Goal: Task Accomplishment & Management: Use online tool/utility

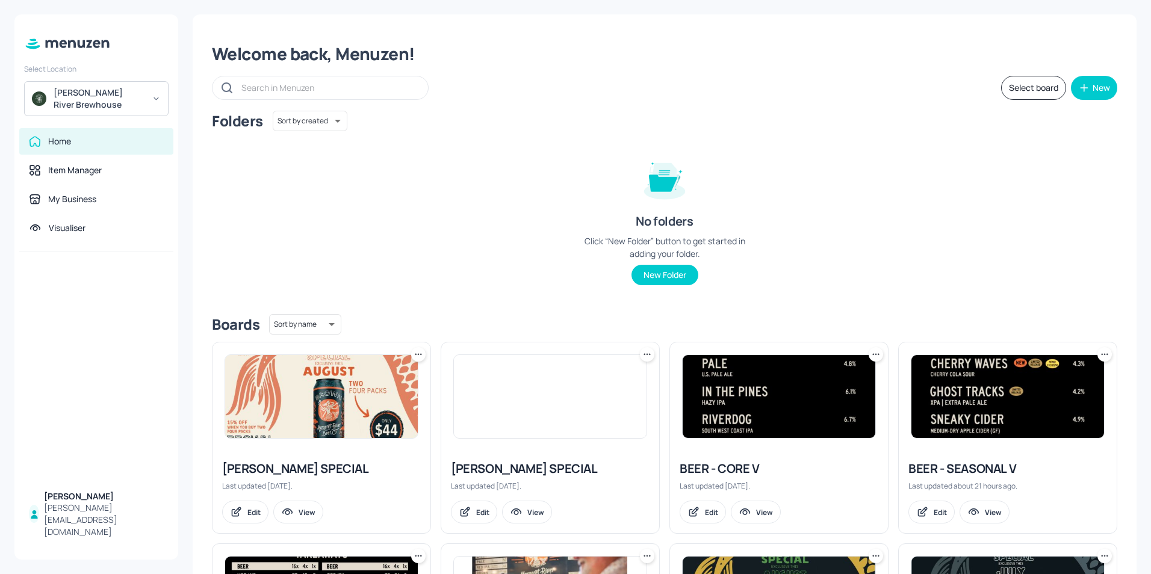
click at [982, 472] on div "BEER - SEASONAL V" at bounding box center [1008, 469] width 199 height 17
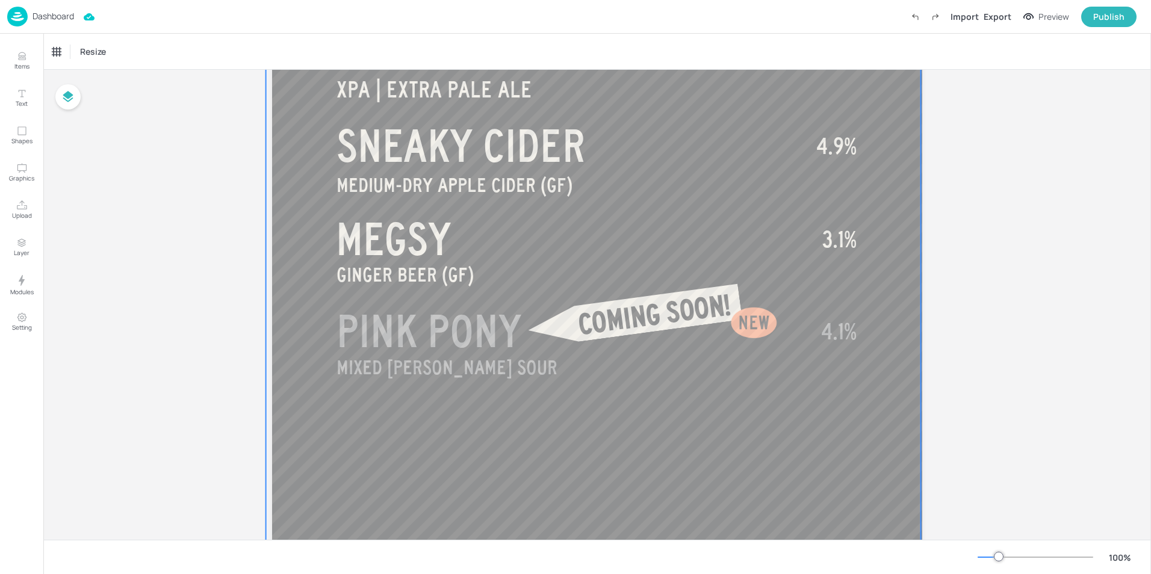
scroll to position [723, 0]
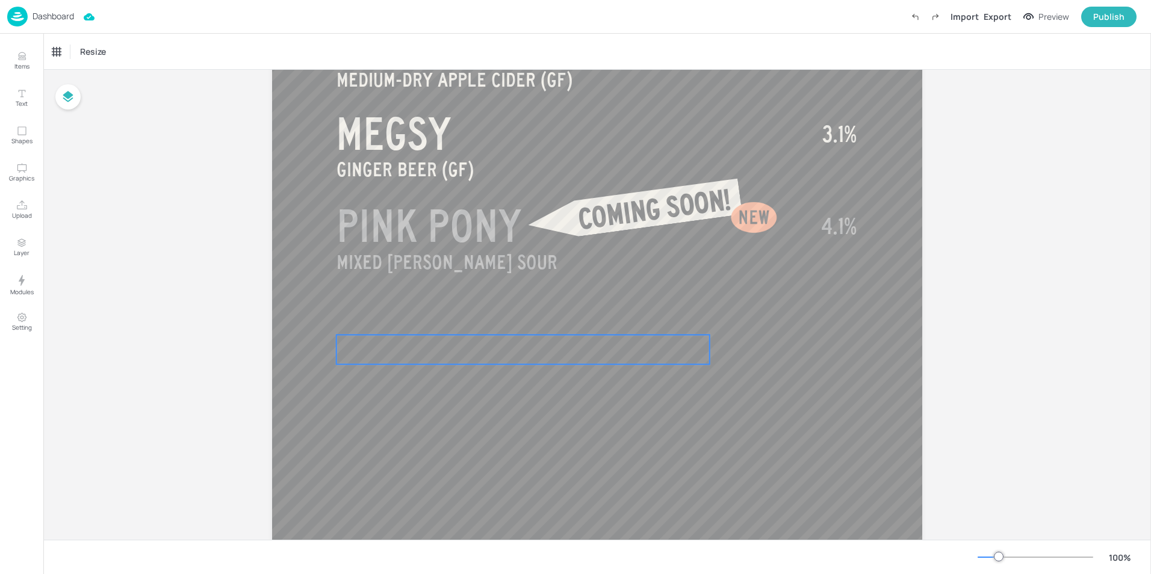
click at [427, 337] on p at bounding box center [523, 350] width 373 height 30
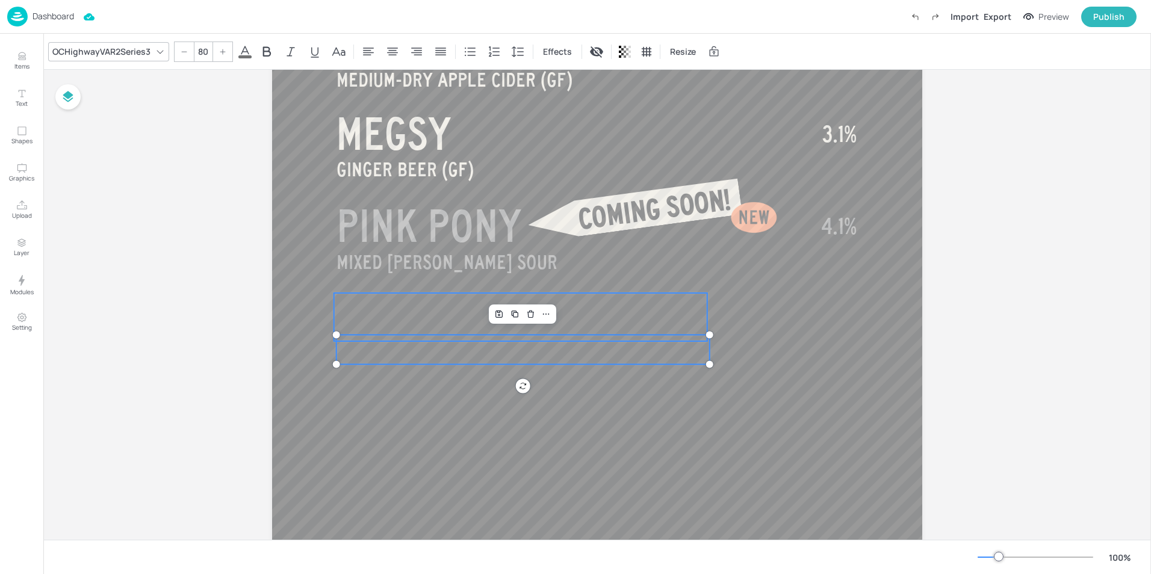
click at [429, 326] on p at bounding box center [520, 317] width 373 height 48
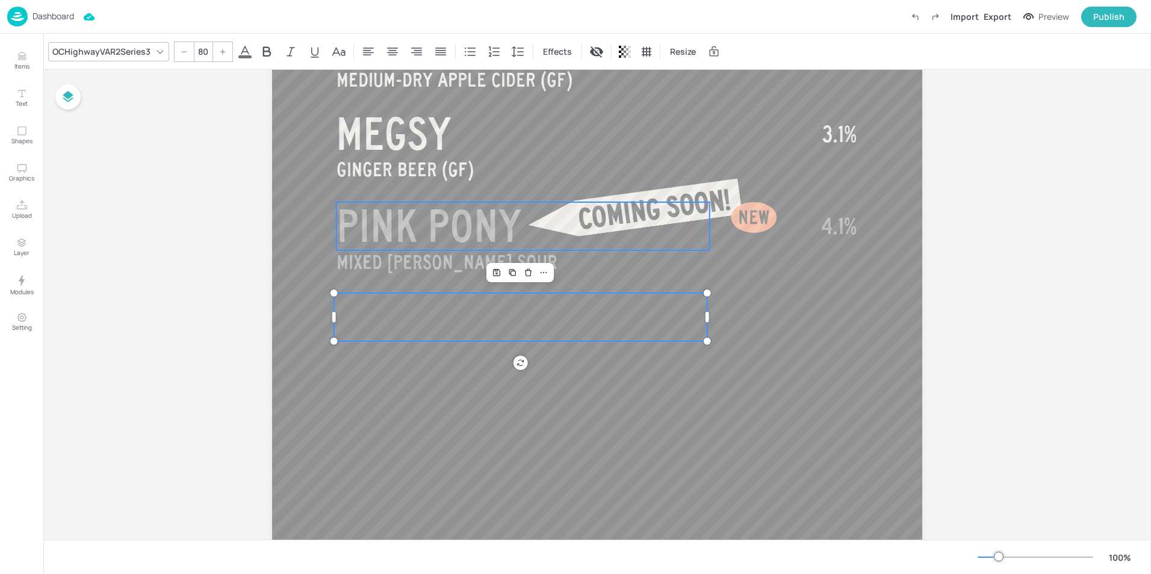
type input "80"
click at [459, 228] on span "PINK PONY" at bounding box center [429, 226] width 185 height 48
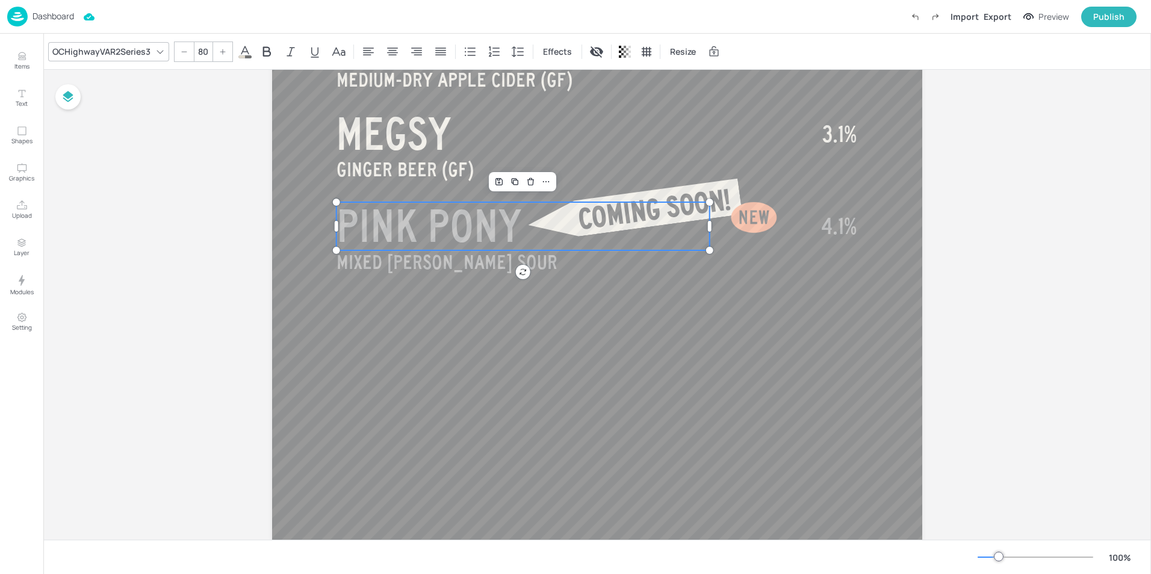
click at [459, 228] on span "PINK PONY" at bounding box center [429, 226] width 185 height 48
click at [512, 230] on span "PINK PONY" at bounding box center [429, 226] width 185 height 48
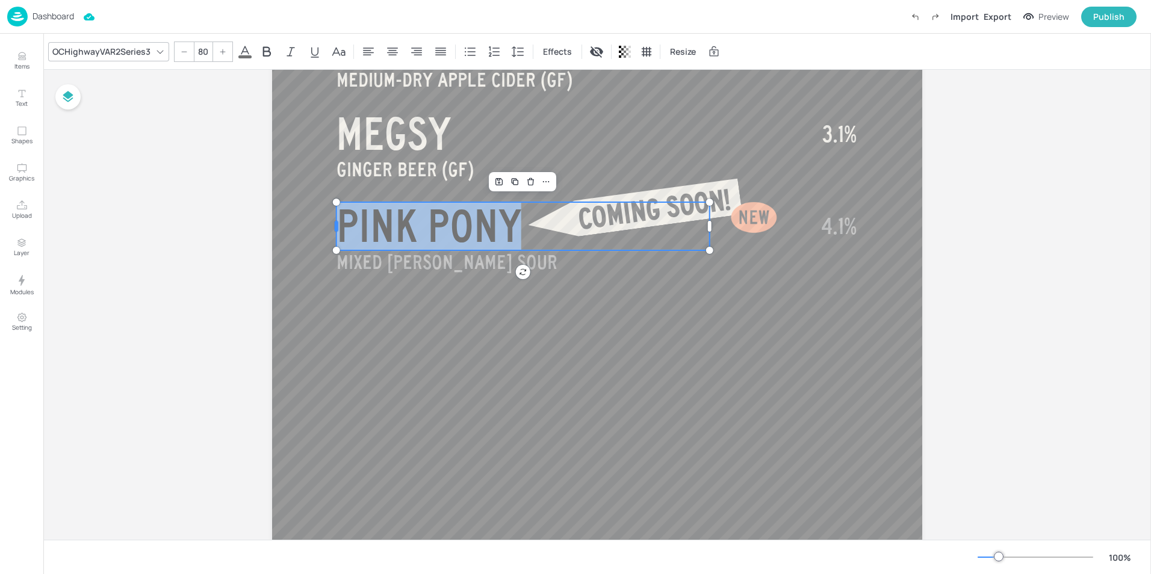
drag, startPoint x: 512, startPoint y: 230, endPoint x: 335, endPoint y: 228, distance: 177.0
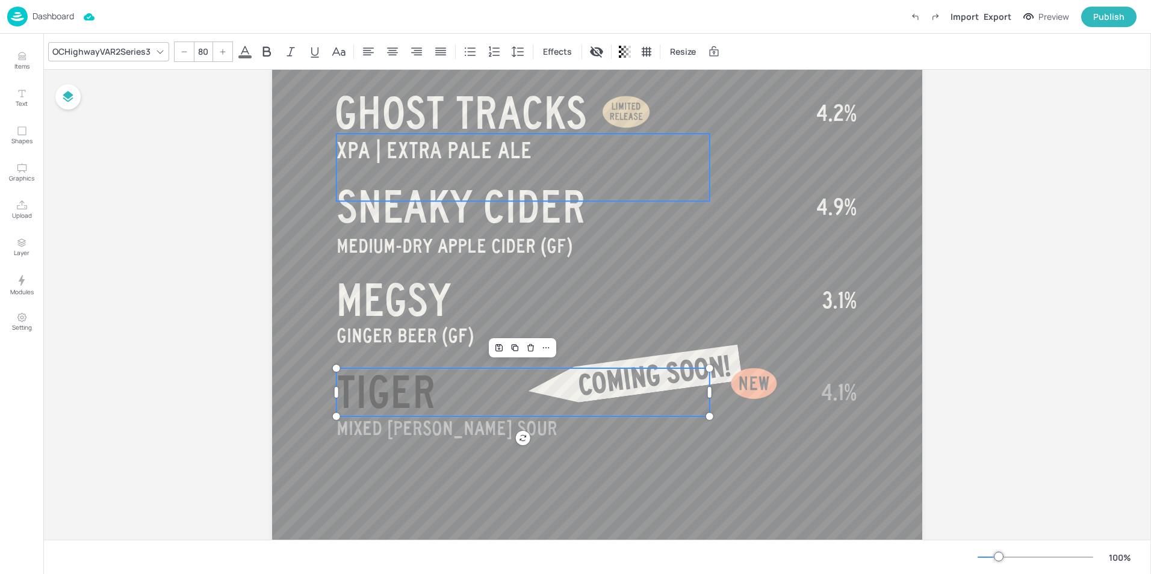
scroll to position [754, 0]
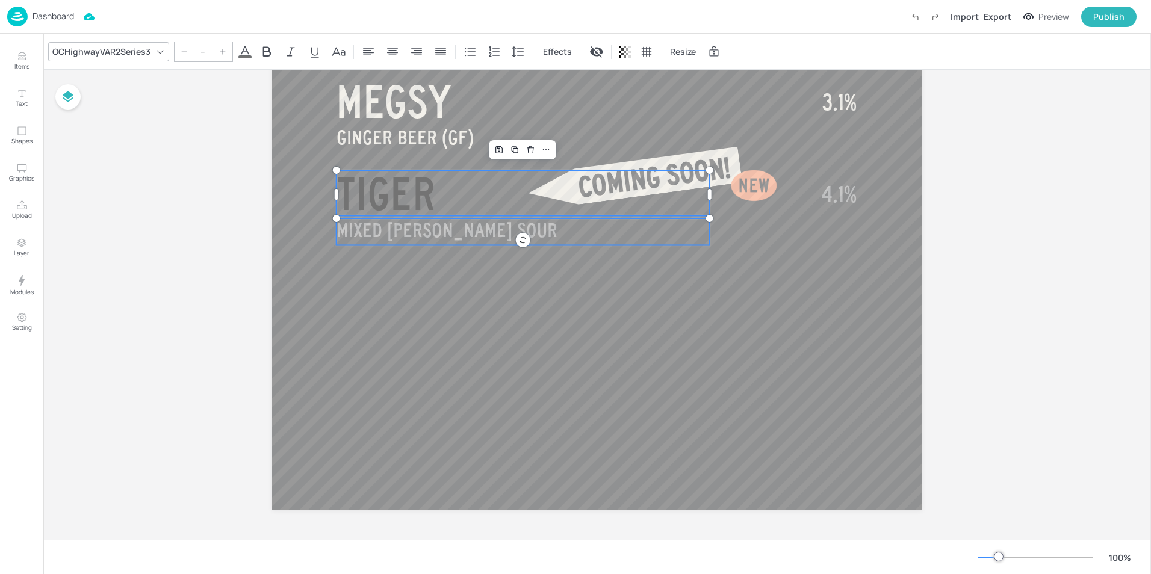
type input "35"
click at [500, 238] on p "MIXED [PERSON_NAME] SOUR" at bounding box center [523, 231] width 373 height 30
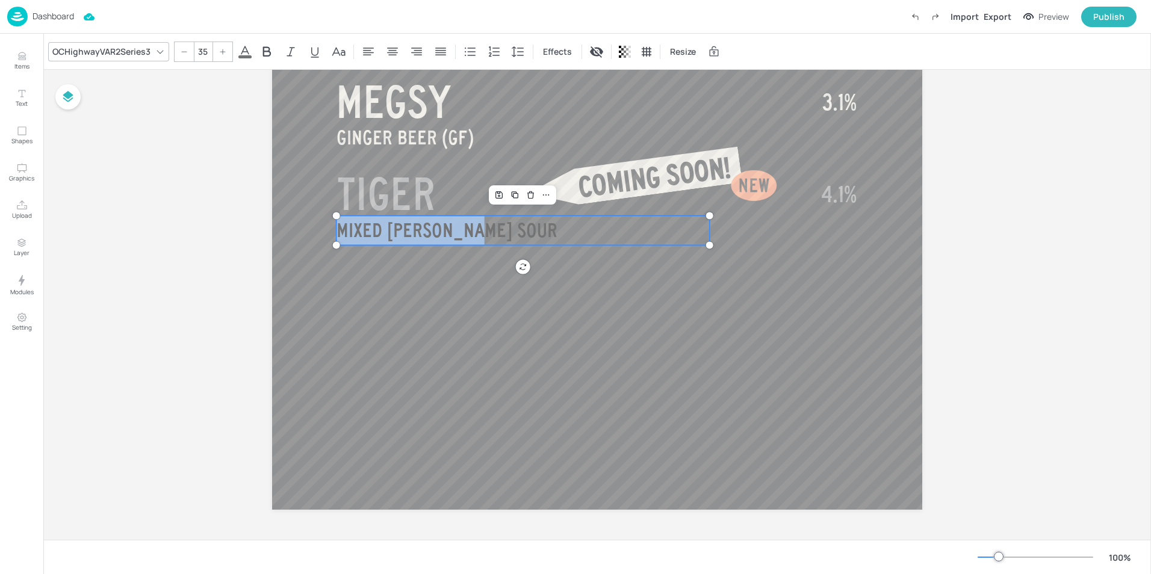
drag, startPoint x: 499, startPoint y: 235, endPoint x: 331, endPoint y: 234, distance: 168.0
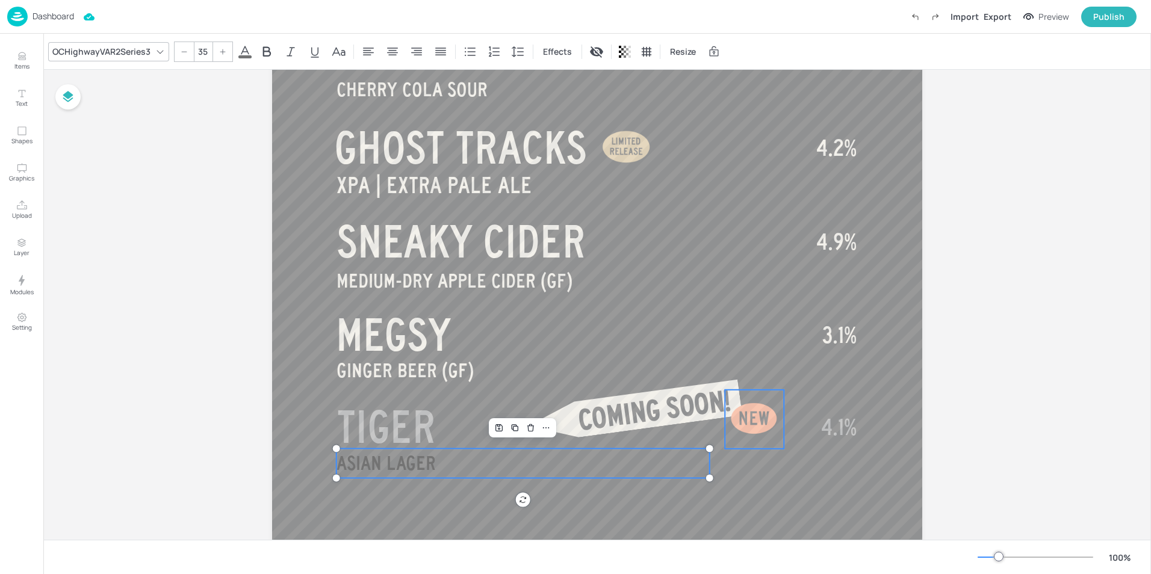
scroll to position [579, 0]
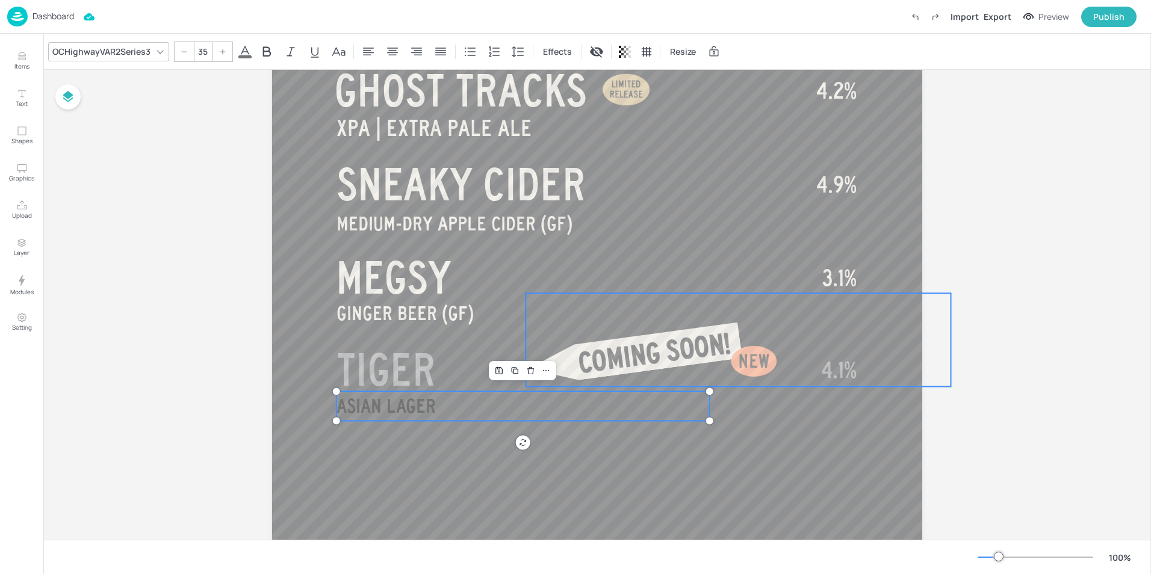
click at [848, 376] on div "COMING SOON!" at bounding box center [738, 339] width 425 height 93
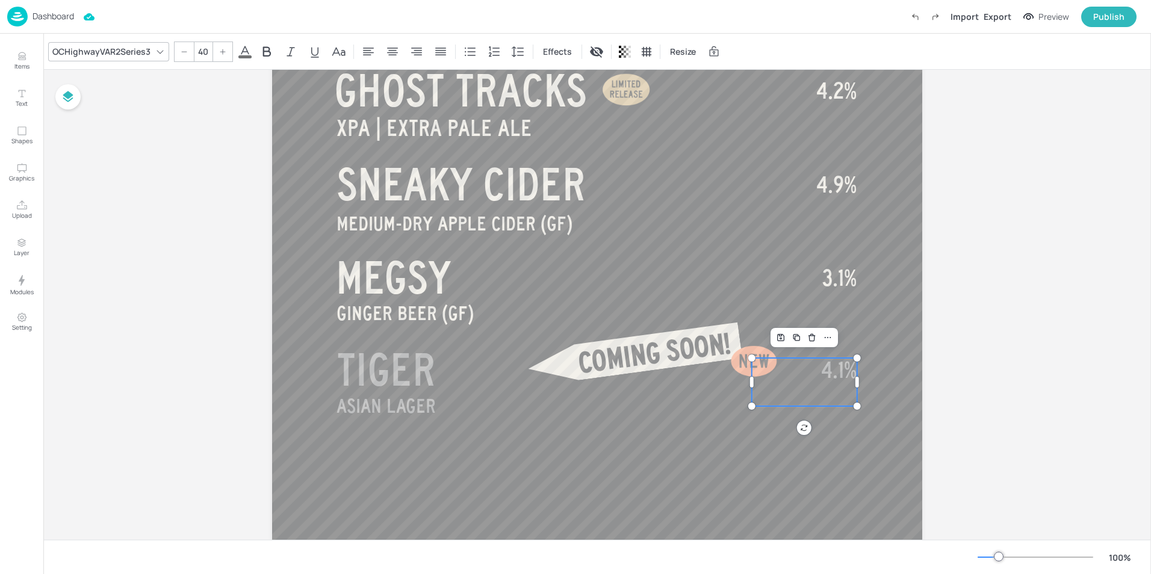
click at [839, 391] on p "4.1%" at bounding box center [804, 382] width 105 height 48
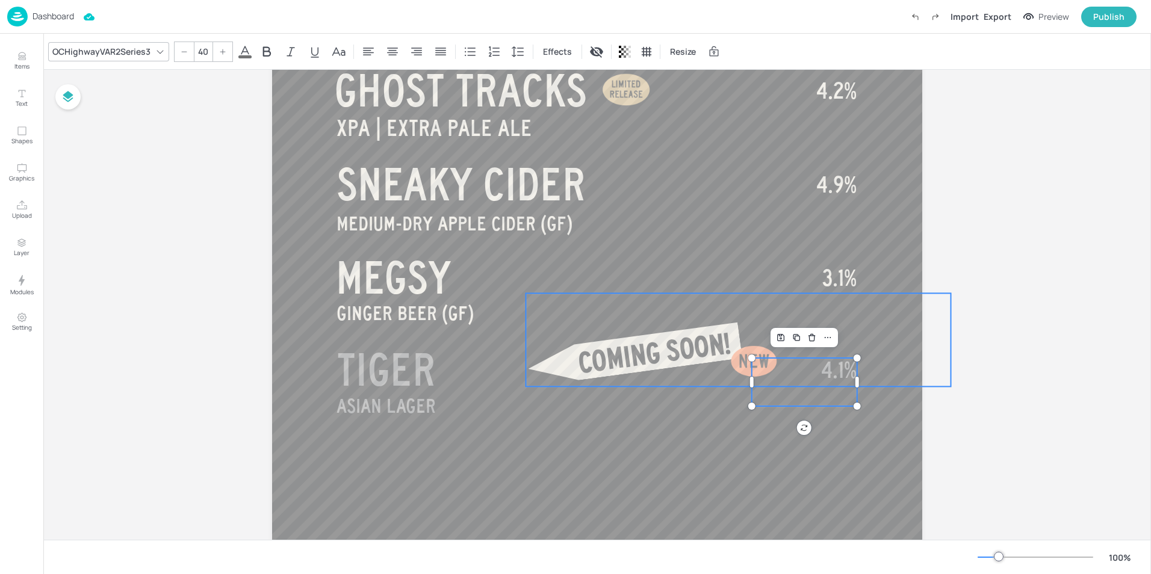
click at [842, 383] on div "COMING SOON!" at bounding box center [738, 339] width 425 height 93
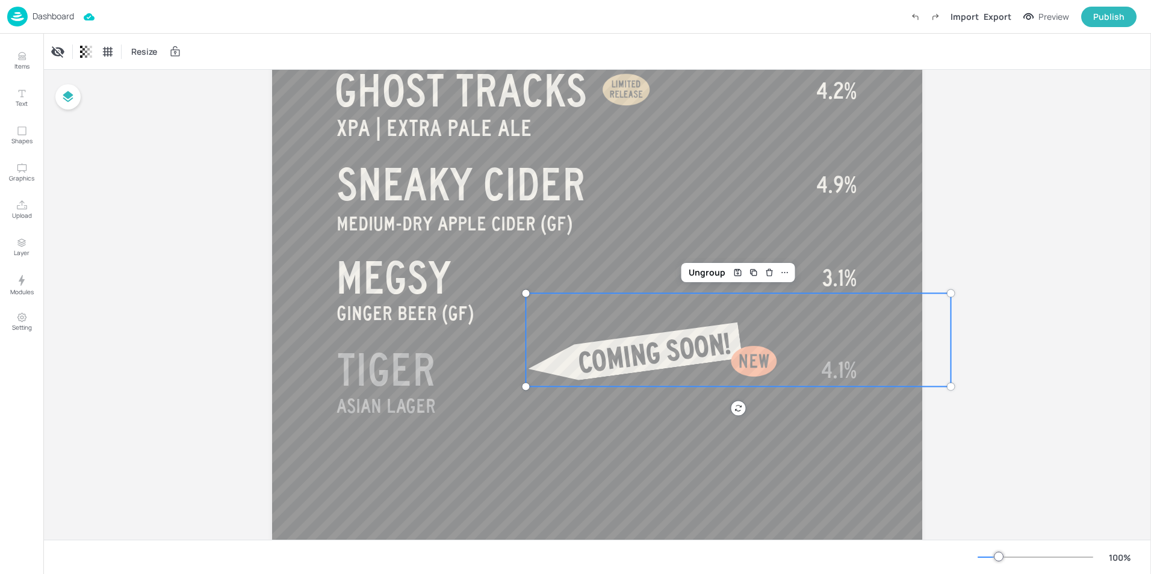
click at [842, 387] on div "COMING SOON!" at bounding box center [738, 339] width 425 height 93
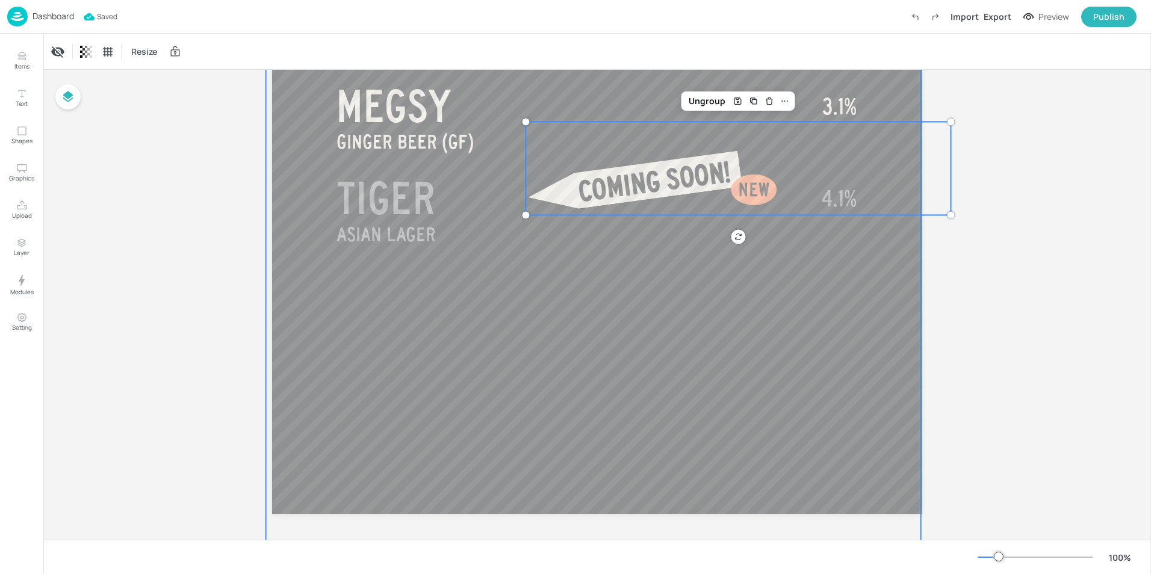
scroll to position [754, 0]
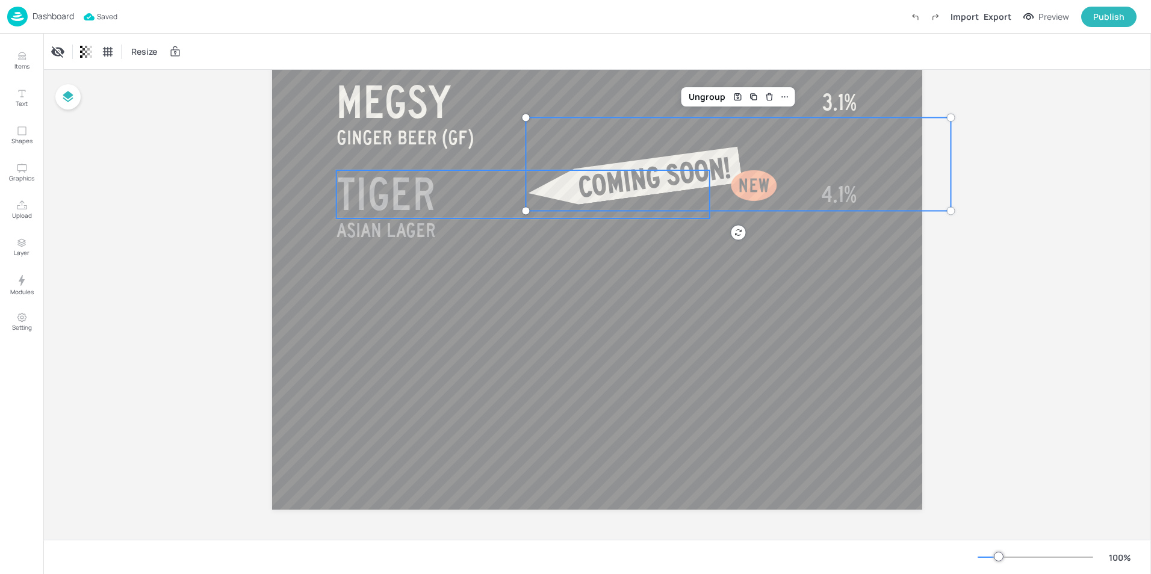
click at [431, 179] on span "TIGER" at bounding box center [386, 194] width 99 height 48
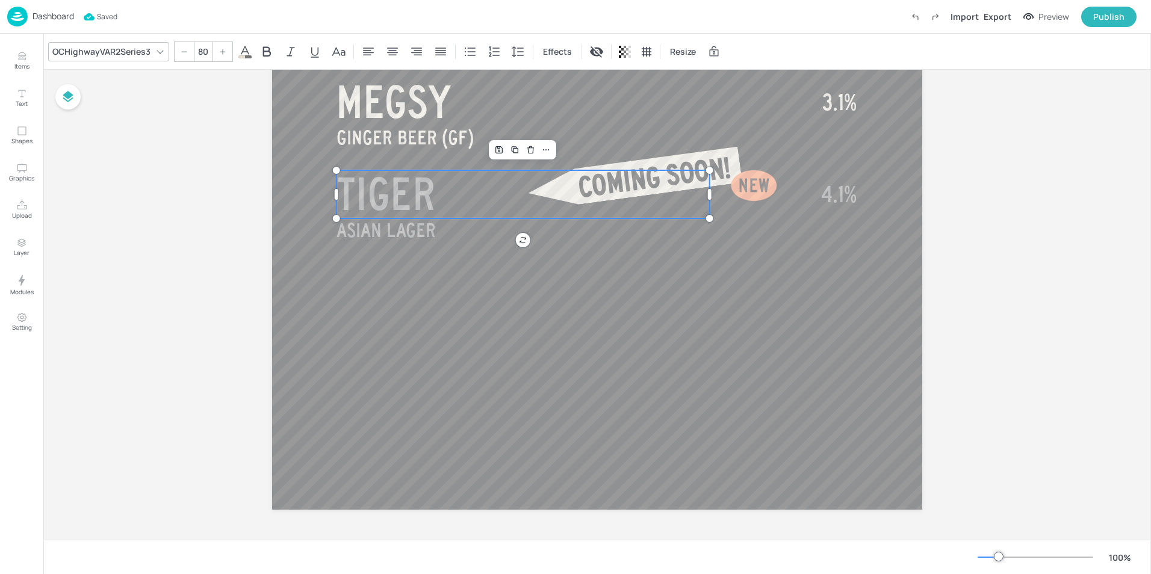
click at [431, 179] on span "TIGER" at bounding box center [386, 194] width 99 height 48
drag, startPoint x: 438, startPoint y: 191, endPoint x: 332, endPoint y: 195, distance: 106.1
click at [241, 58] on span at bounding box center [244, 56] width 13 height 3
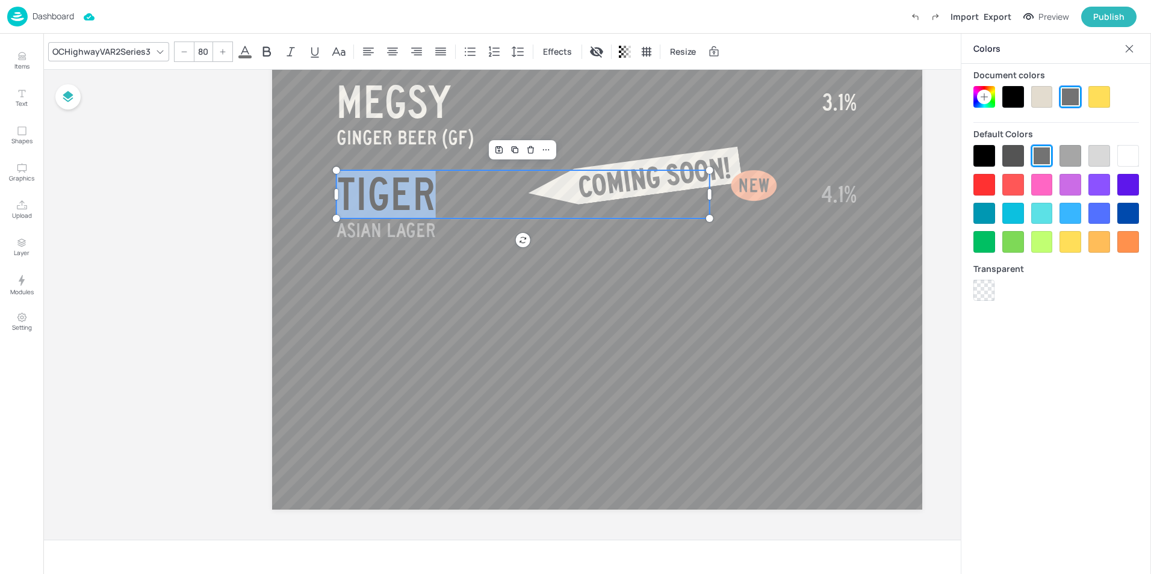
click at [1125, 151] on div at bounding box center [1129, 156] width 22 height 22
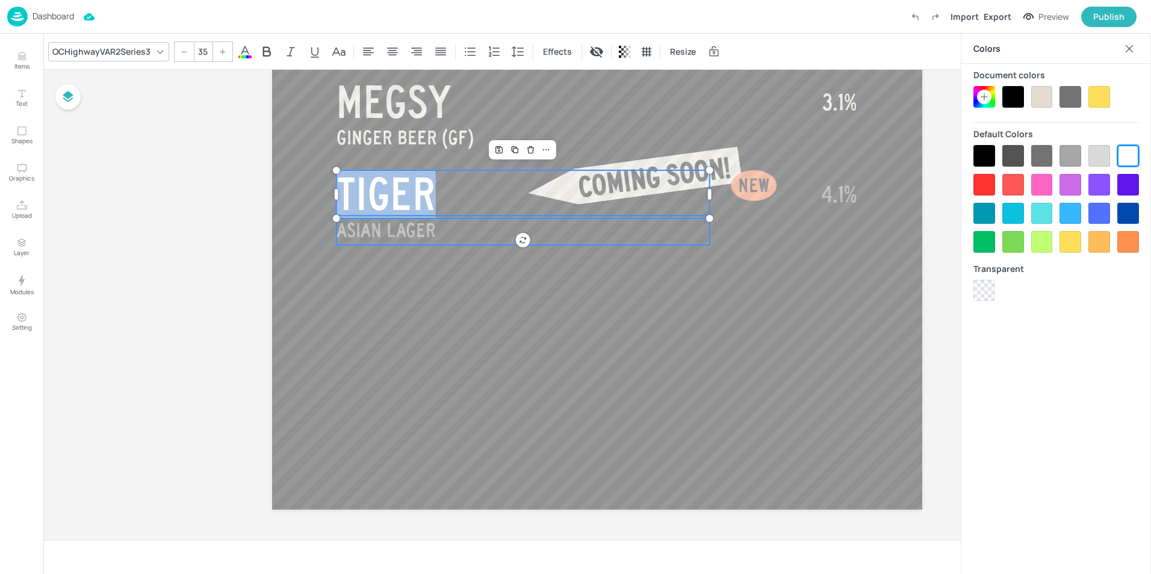
click at [479, 229] on p "ASIAN LAGER" at bounding box center [523, 231] width 373 height 30
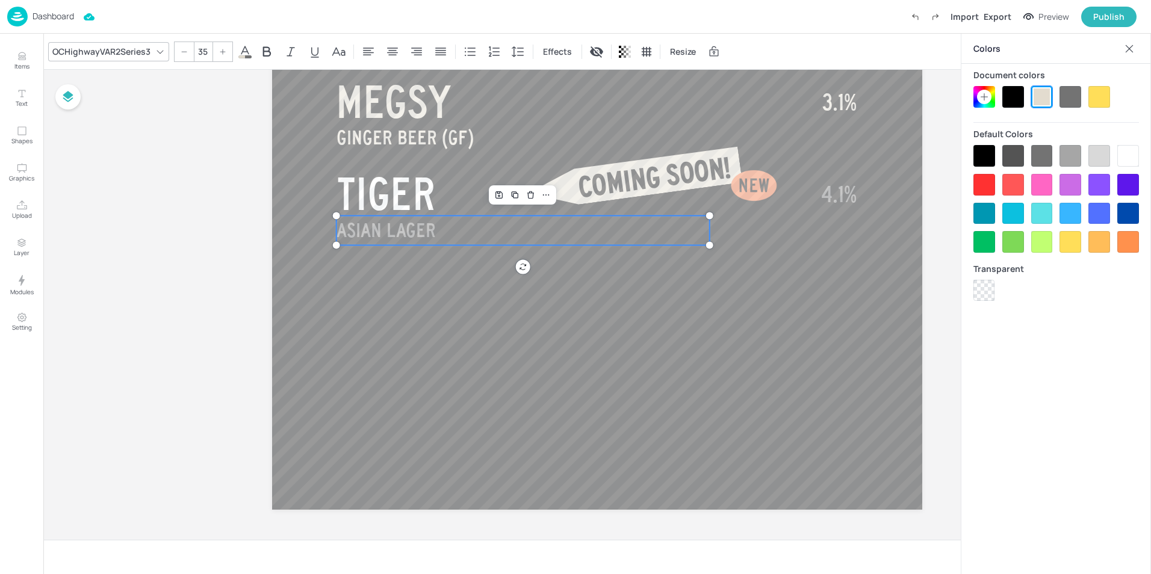
click at [475, 231] on p "ASIAN LAGER" at bounding box center [523, 231] width 373 height 30
drag, startPoint x: 470, startPoint y: 232, endPoint x: 334, endPoint y: 230, distance: 136.1
click at [1125, 152] on div at bounding box center [1129, 156] width 22 height 22
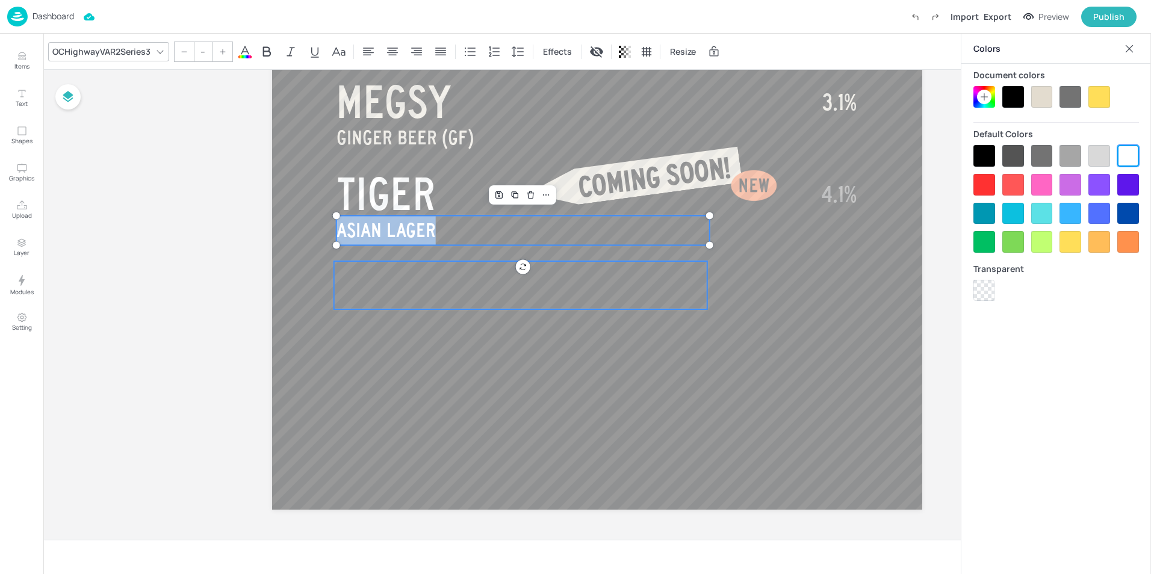
type input "80"
click at [688, 291] on p at bounding box center [520, 285] width 373 height 48
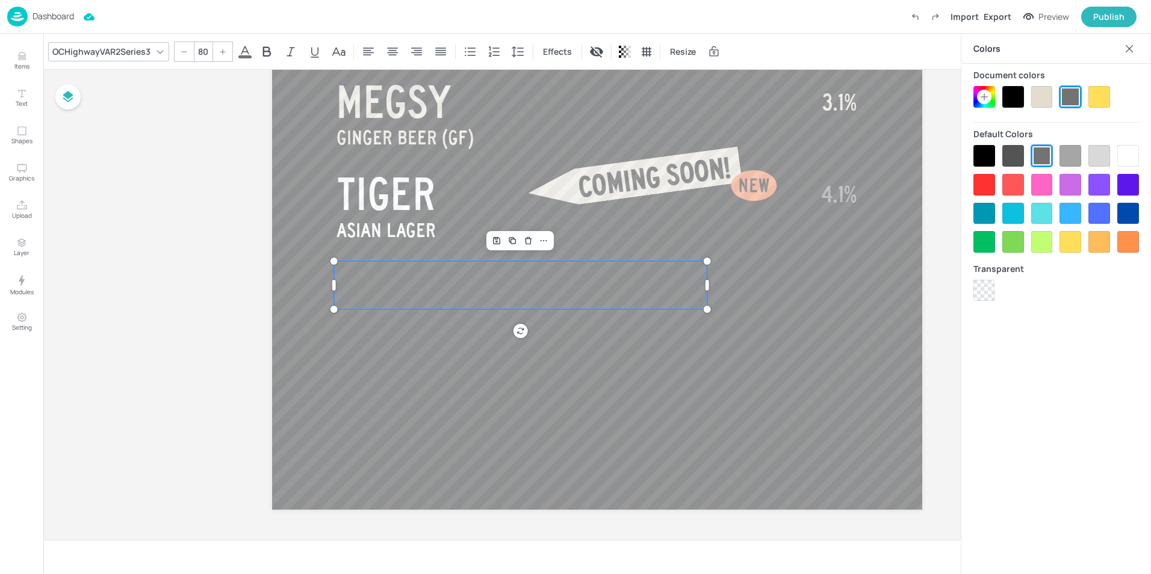
click at [364, 287] on p at bounding box center [520, 285] width 373 height 48
click at [364, 287] on p at bounding box center [520, 333] width 373 height 145
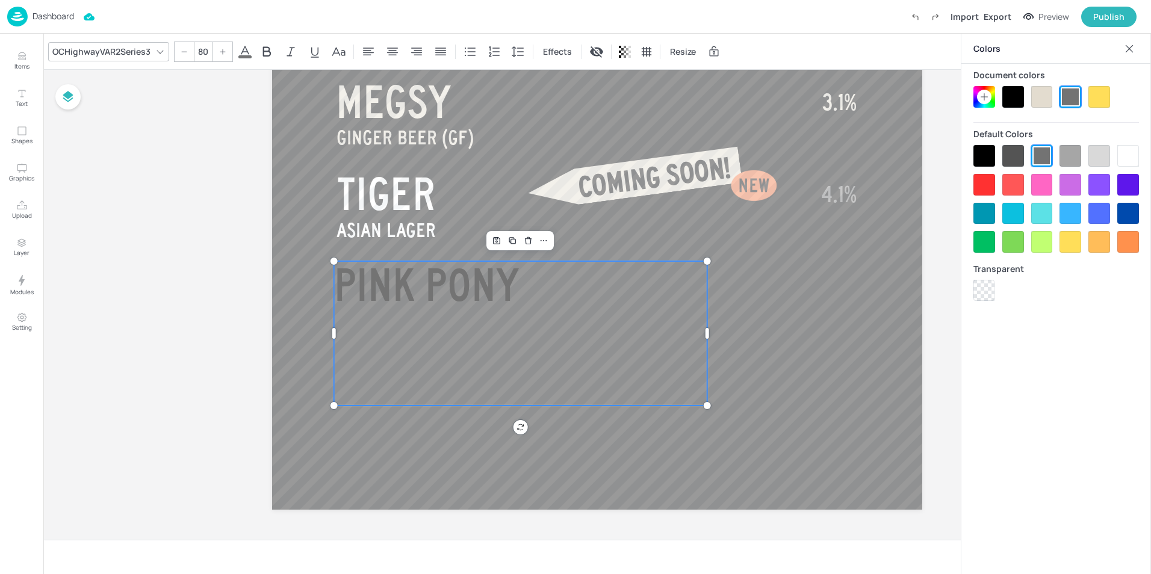
click at [523, 365] on p "PINK PONY" at bounding box center [520, 333] width 373 height 145
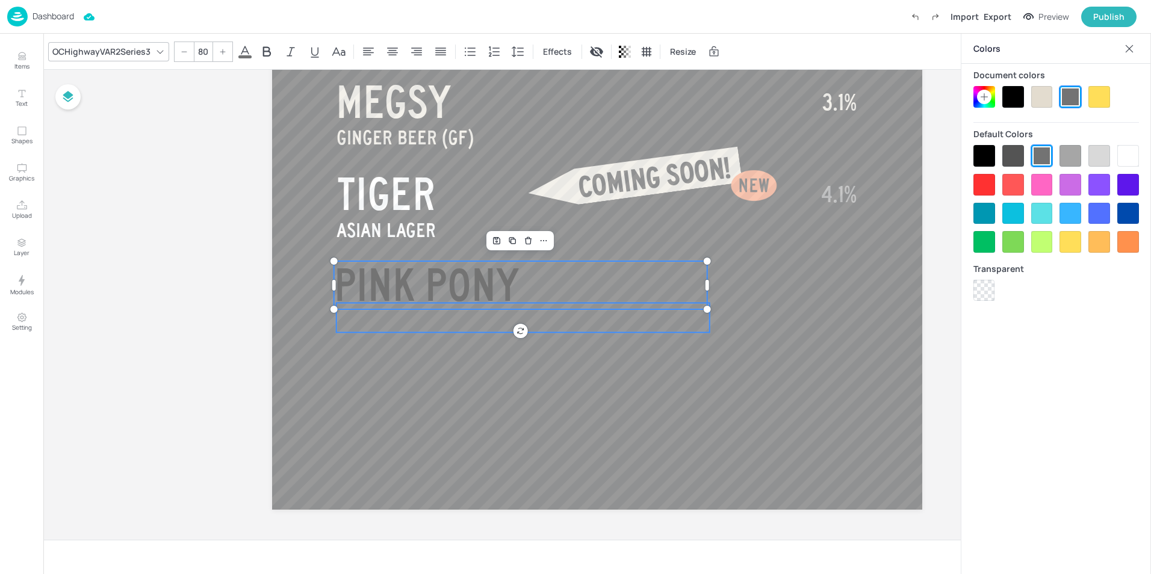
type input "35"
click at [396, 332] on p at bounding box center [523, 318] width 373 height 30
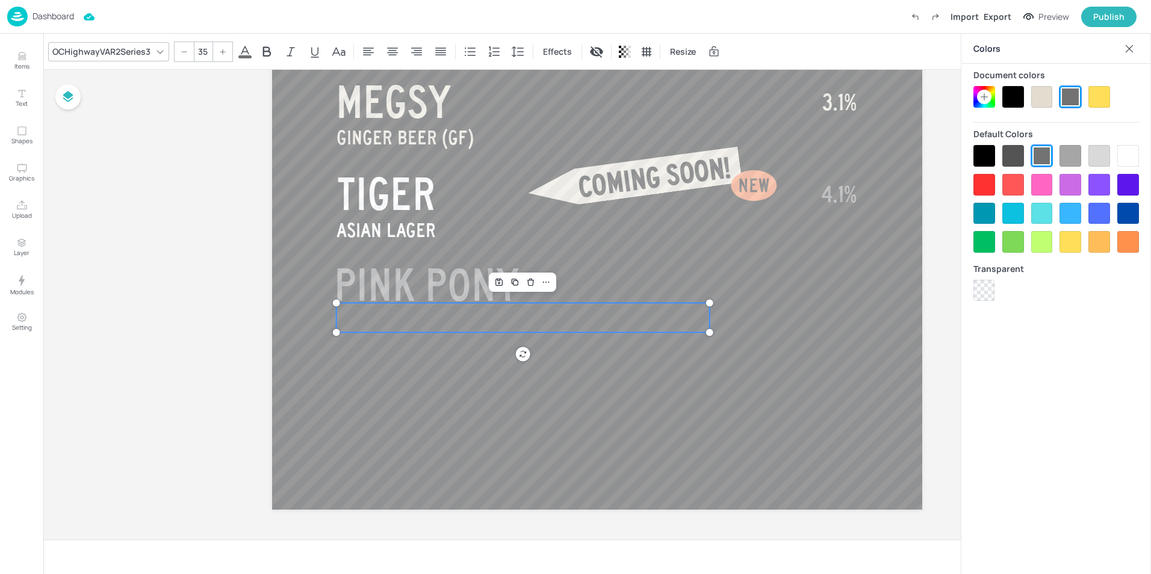
click at [393, 323] on p at bounding box center [523, 318] width 373 height 30
click at [393, 323] on p at bounding box center [523, 347] width 373 height 89
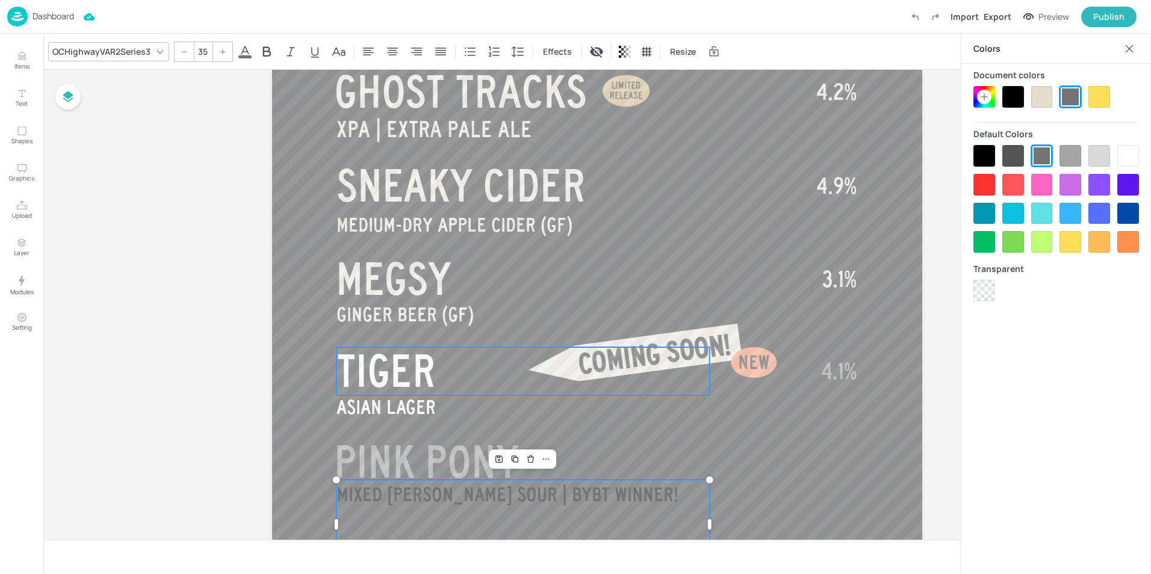
scroll to position [666, 0]
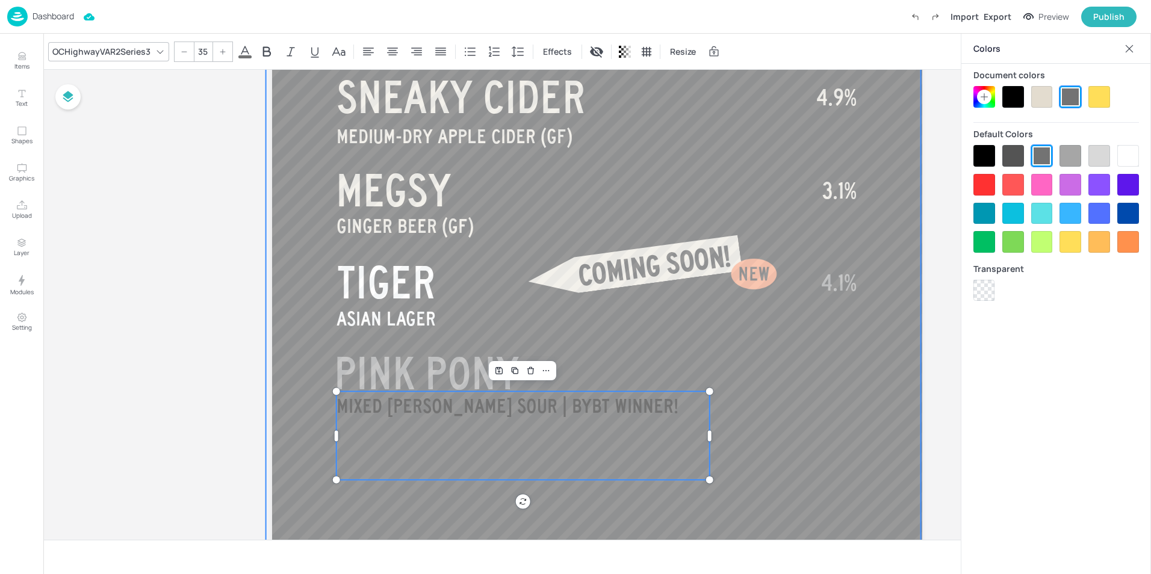
click at [798, 444] on div at bounding box center [593, 222] width 655 height 1257
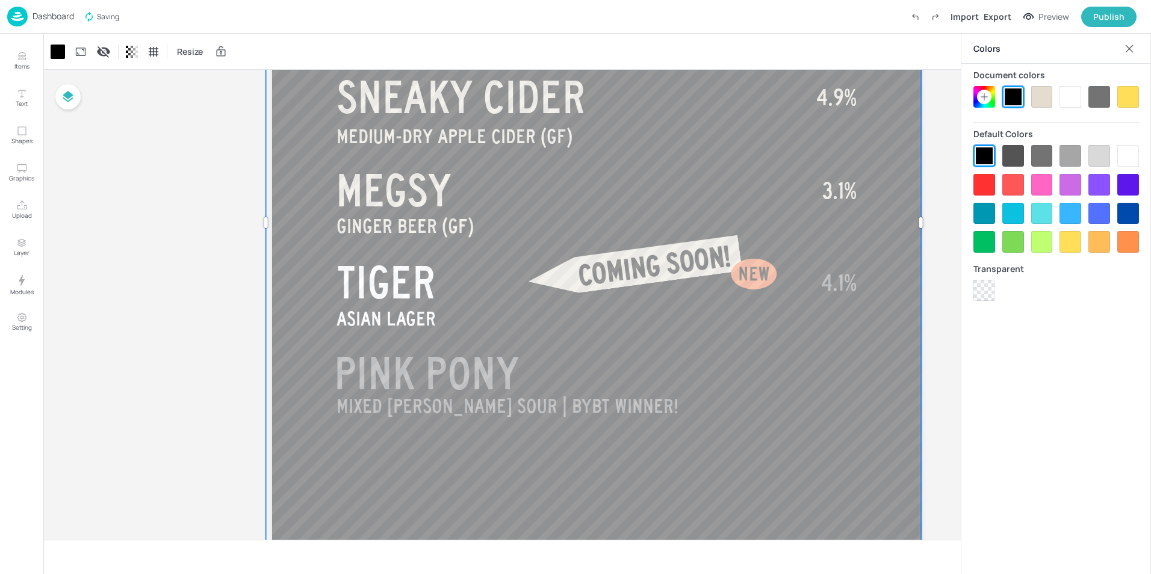
click at [809, 381] on div at bounding box center [593, 222] width 655 height 1257
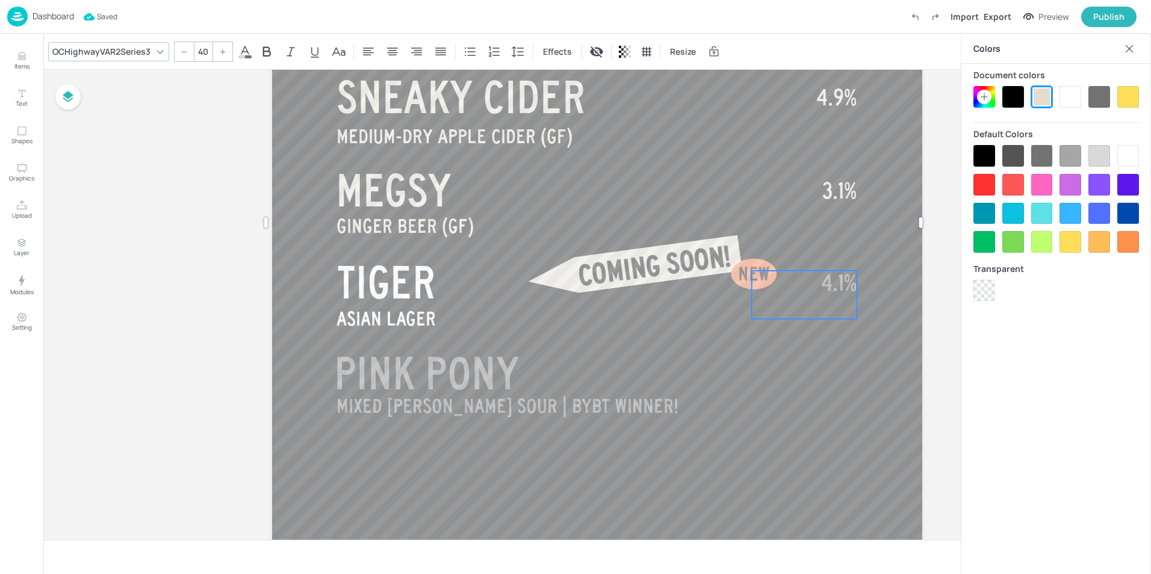
click at [842, 304] on p "4.1%" at bounding box center [804, 295] width 105 height 48
click at [796, 255] on div "Duplicate" at bounding box center [797, 251] width 16 height 16
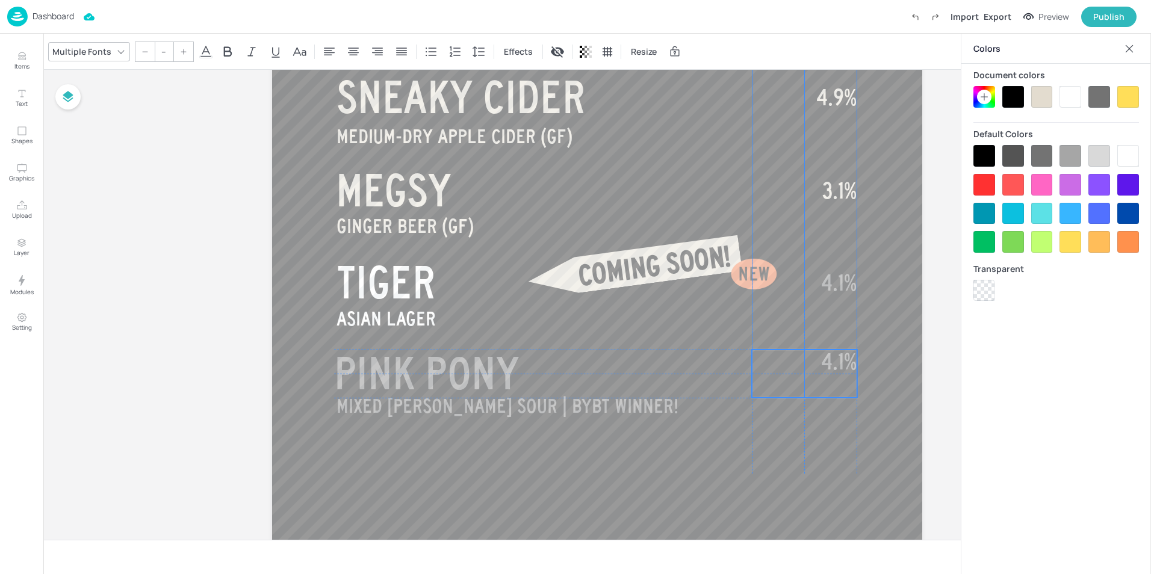
drag, startPoint x: 832, startPoint y: 309, endPoint x: 825, endPoint y: 381, distance: 72.0
click at [825, 381] on p "4.1%" at bounding box center [804, 374] width 105 height 48
click at [838, 361] on span "4.1%" at bounding box center [839, 362] width 36 height 24
type input "40"
click at [843, 302] on p "4.1%" at bounding box center [804, 295] width 105 height 48
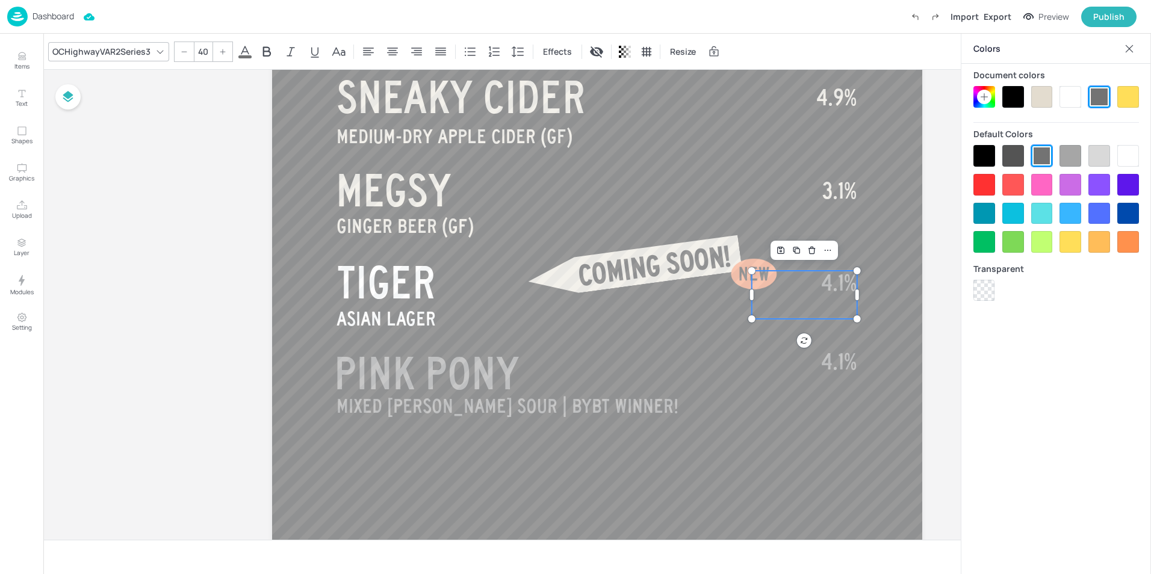
click at [843, 302] on p "4.1%" at bounding box center [804, 295] width 105 height 48
click at [843, 302] on p "4.1%" at bounding box center [804, 319] width 105 height 96
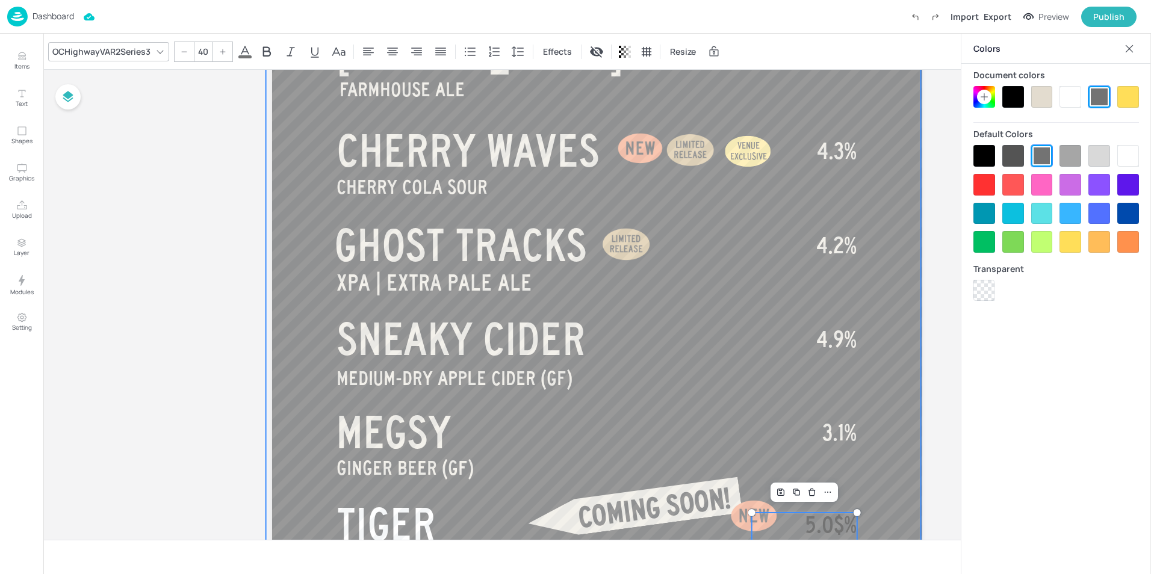
scroll to position [665, 0]
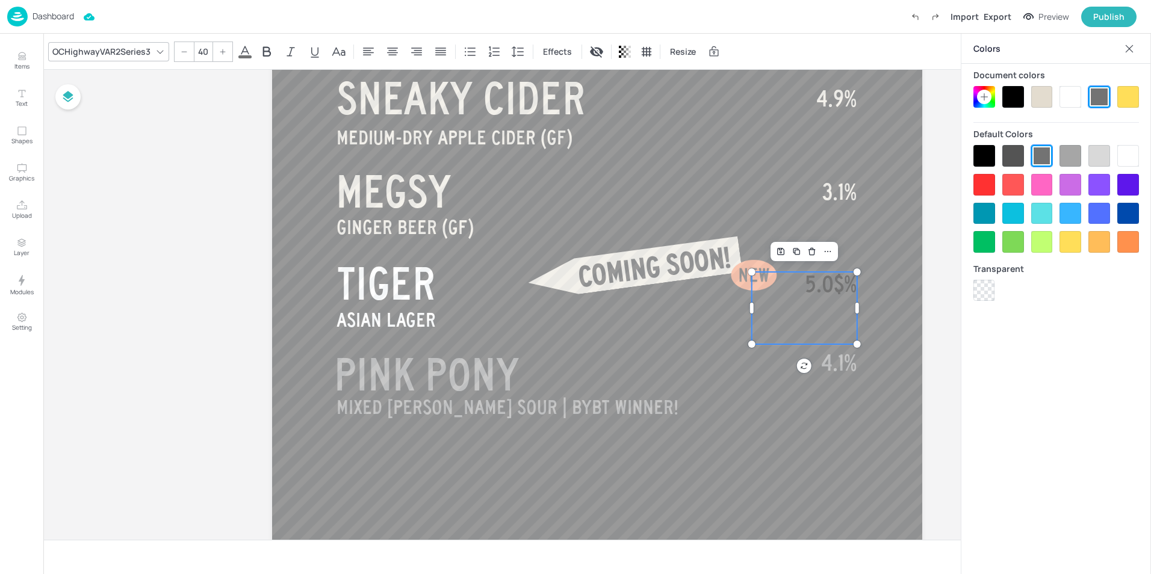
click at [805, 311] on p "5.0$%" at bounding box center [804, 308] width 105 height 72
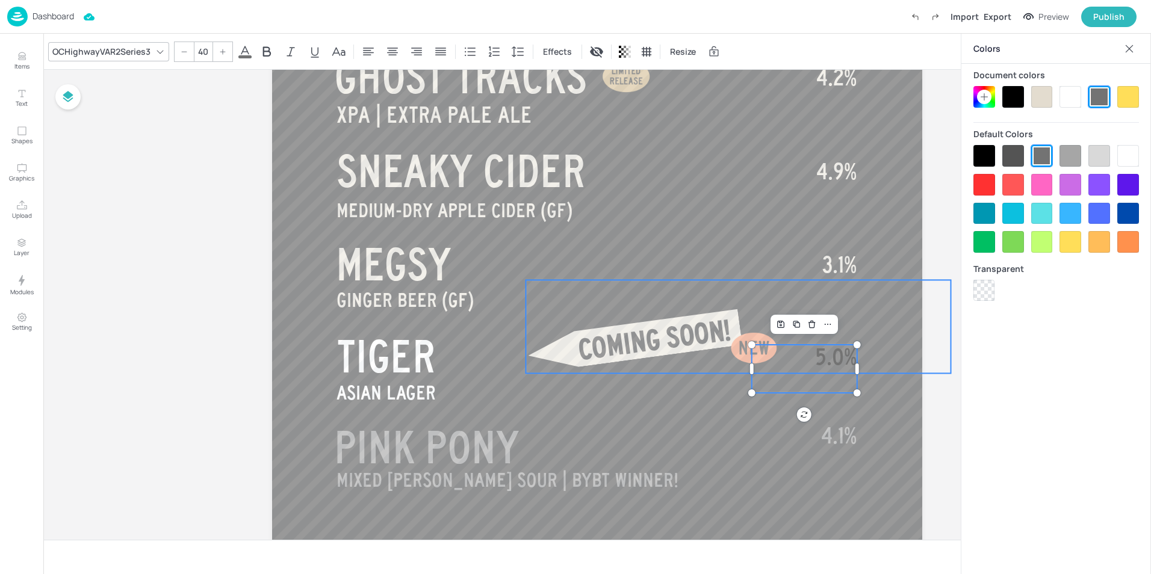
scroll to position [519, 0]
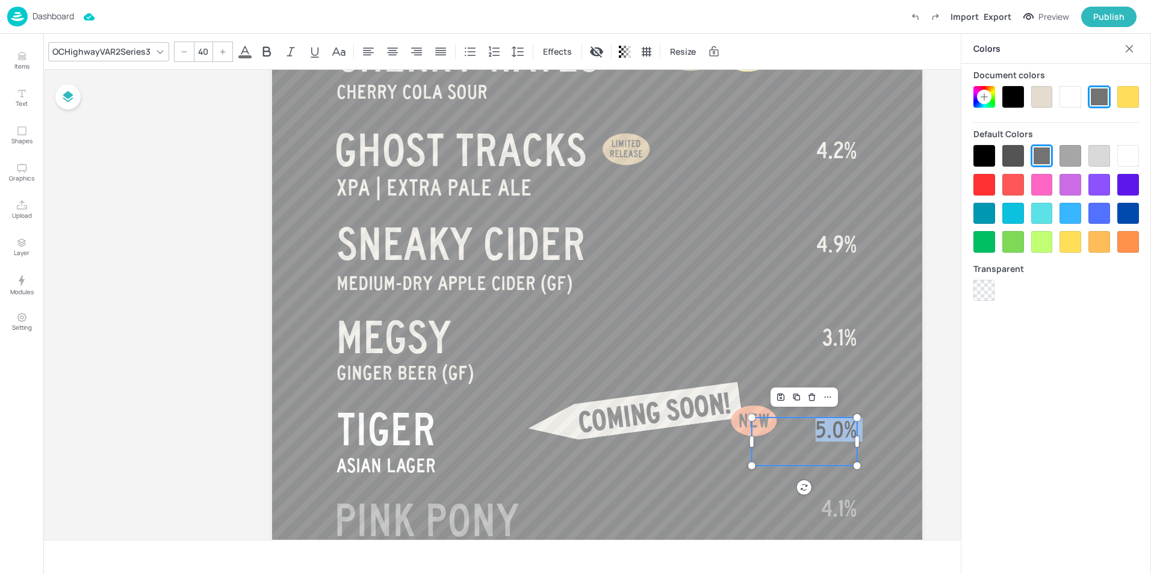
drag, startPoint x: 816, startPoint y: 440, endPoint x: 810, endPoint y: 435, distance: 8.1
click at [810, 435] on p "5.0%" at bounding box center [804, 442] width 105 height 48
click at [1125, 151] on div at bounding box center [1129, 156] width 22 height 22
click at [1030, 422] on div "Colors Document colors Default Colors Transparent" at bounding box center [1056, 304] width 190 height 541
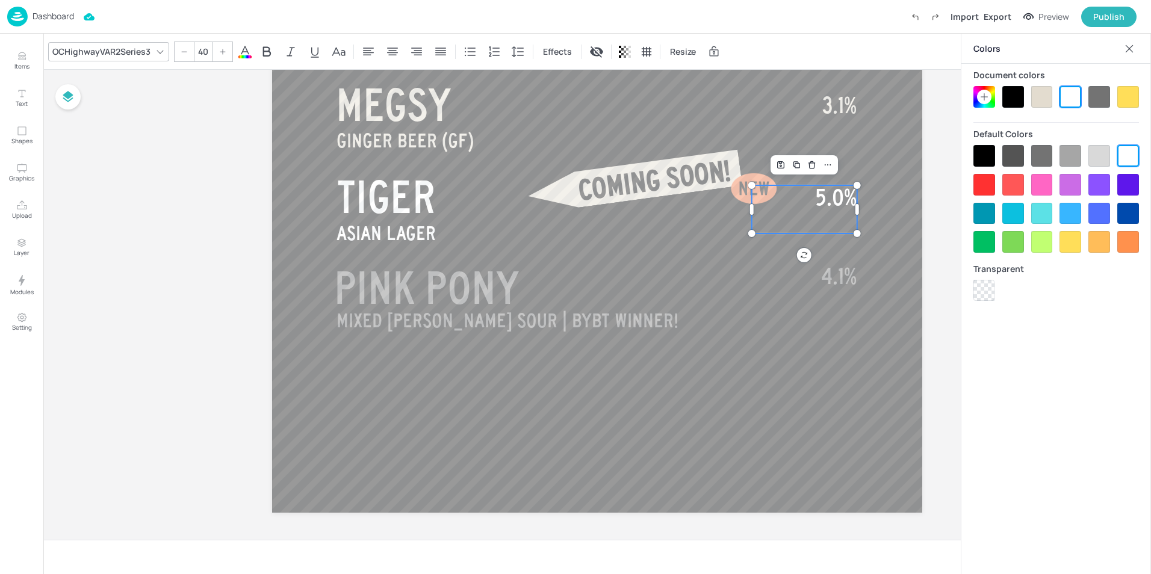
scroll to position [754, 0]
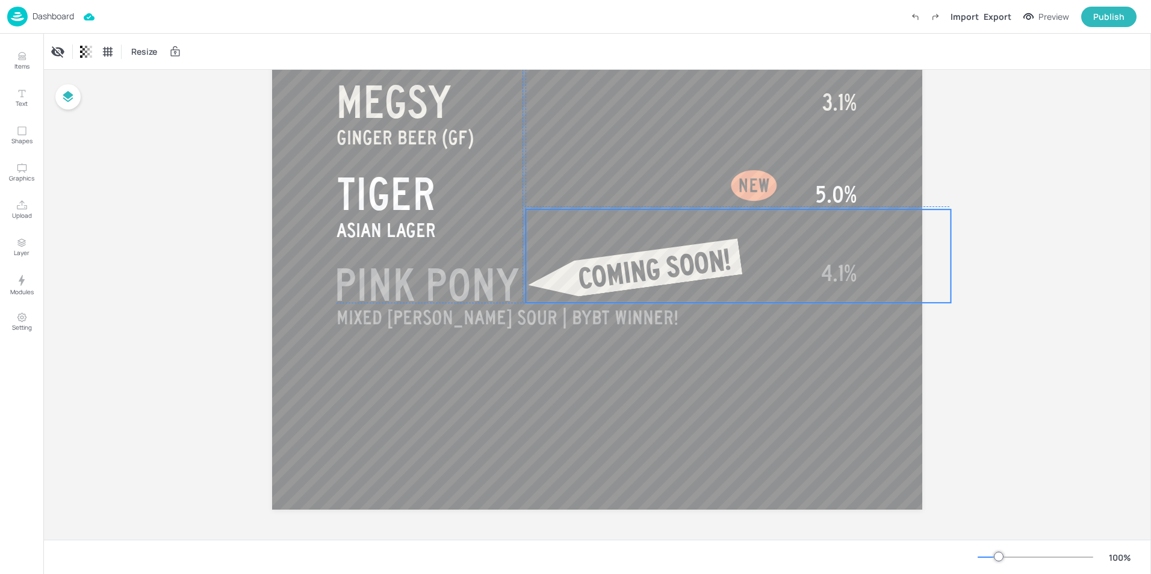
drag, startPoint x: 671, startPoint y: 182, endPoint x: 670, endPoint y: 274, distance: 91.5
click at [670, 274] on span "COMING SOON!" at bounding box center [654, 269] width 157 height 50
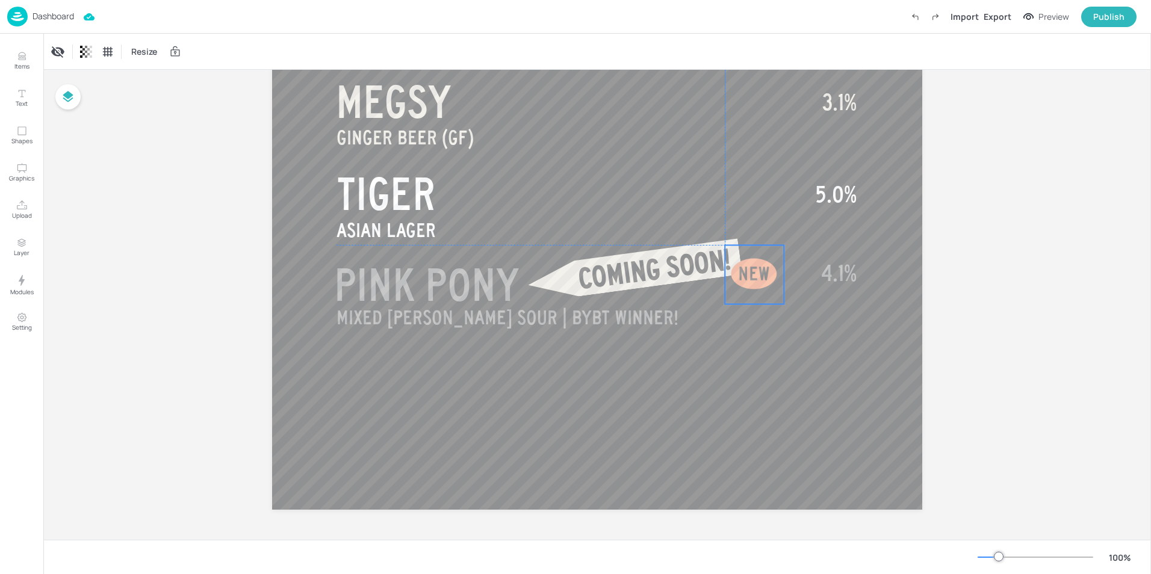
drag, startPoint x: 751, startPoint y: 172, endPoint x: 750, endPoint y: 260, distance: 87.3
click at [750, 260] on div at bounding box center [754, 274] width 59 height 59
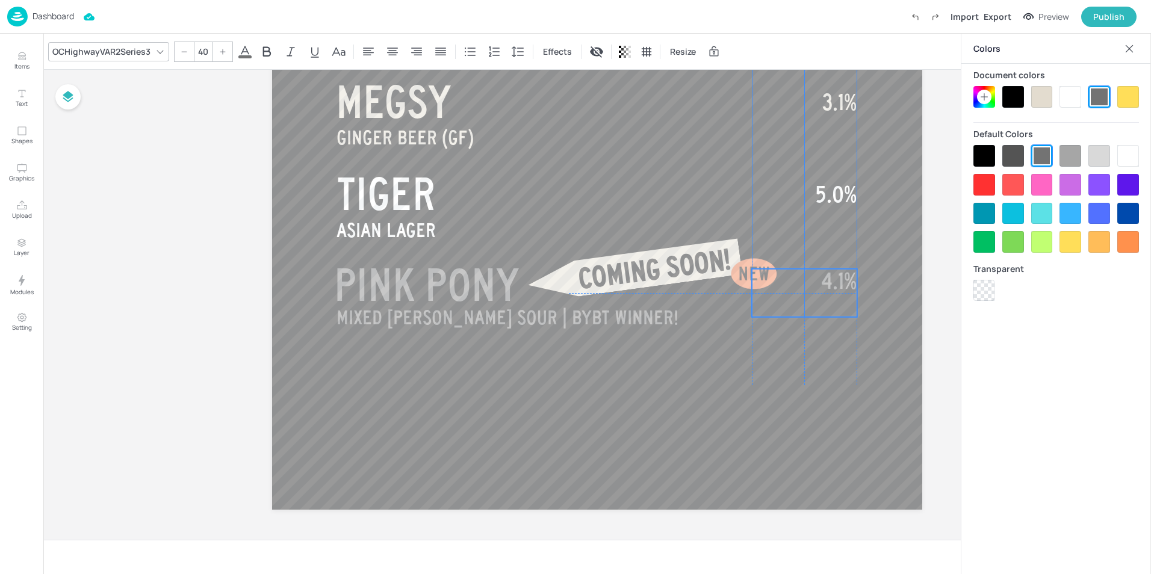
drag, startPoint x: 847, startPoint y: 277, endPoint x: 845, endPoint y: 284, distance: 7.3
click at [845, 284] on span "4.1%" at bounding box center [839, 281] width 36 height 24
click at [1045, 368] on div "Colors Document colors Default Colors Transparent" at bounding box center [1056, 304] width 190 height 541
click at [815, 305] on p "4.1%" at bounding box center [804, 293] width 105 height 48
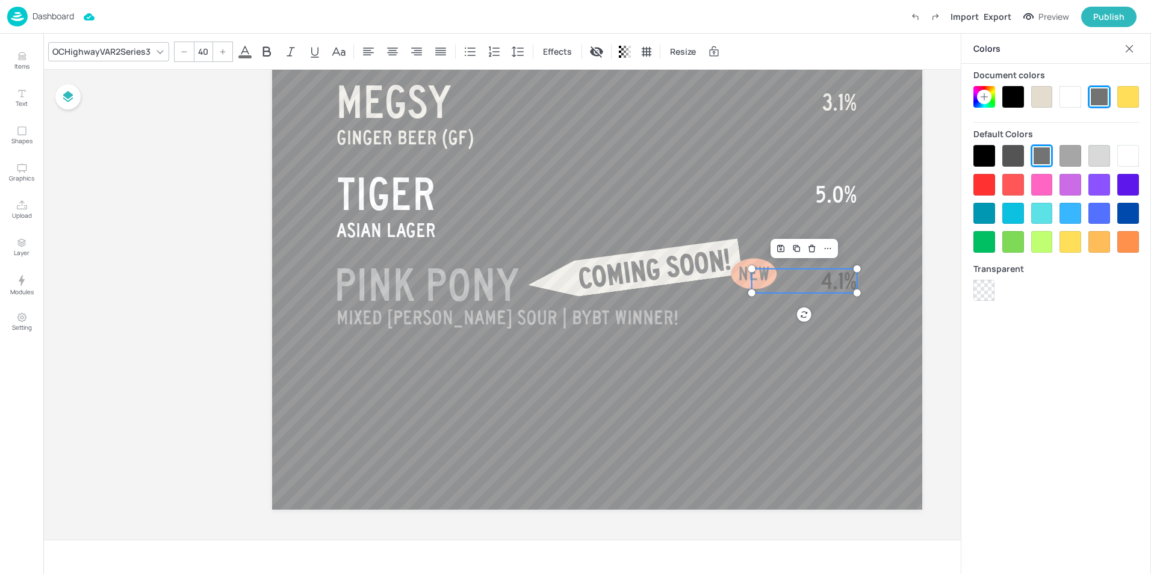
click at [830, 284] on span "4.1%" at bounding box center [839, 281] width 36 height 24
click at [807, 284] on p "4.1%" at bounding box center [804, 281] width 105 height 24
click at [837, 328] on div at bounding box center [593, 134] width 655 height 1257
click at [815, 287] on p "4.1%" at bounding box center [804, 285] width 105 height 24
click at [1054, 386] on div "Colors Document colors Default Colors Transparent" at bounding box center [1056, 304] width 190 height 541
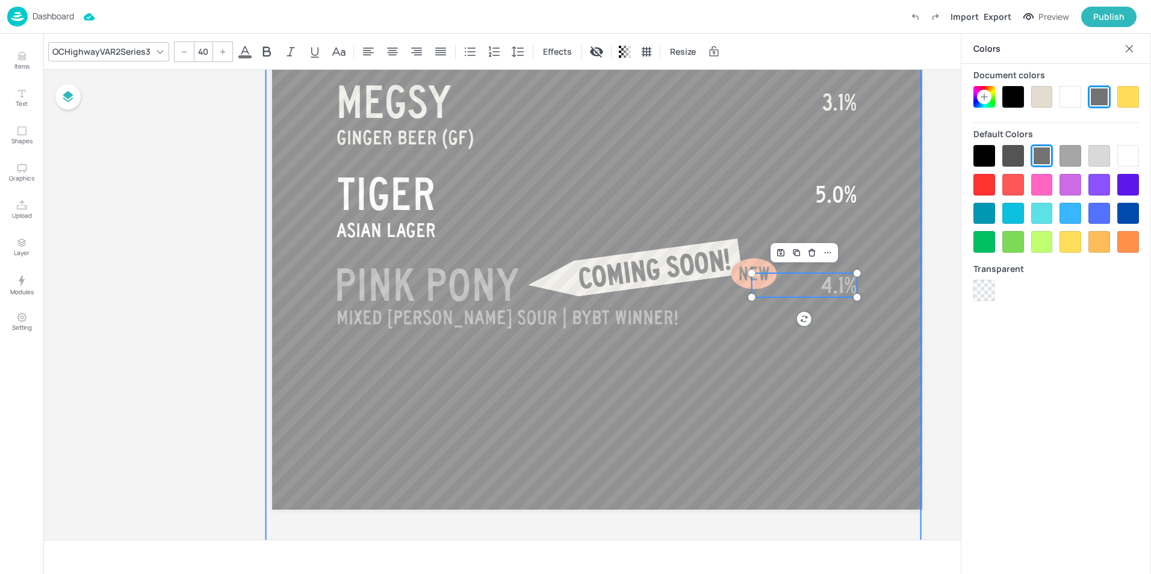
click at [877, 389] on div at bounding box center [593, 134] width 655 height 1257
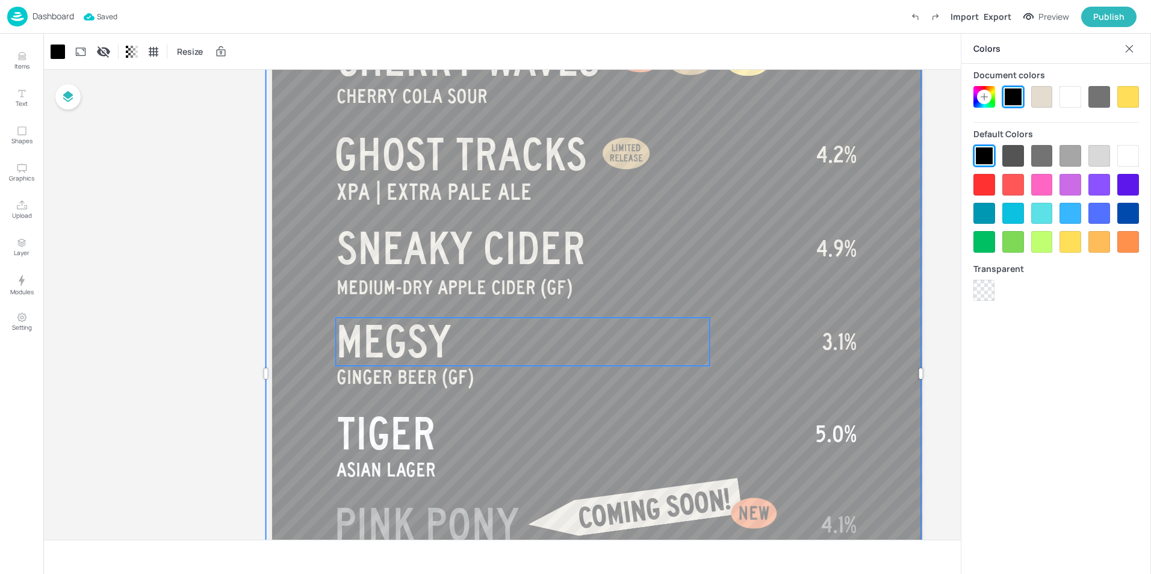
scroll to position [514, 0]
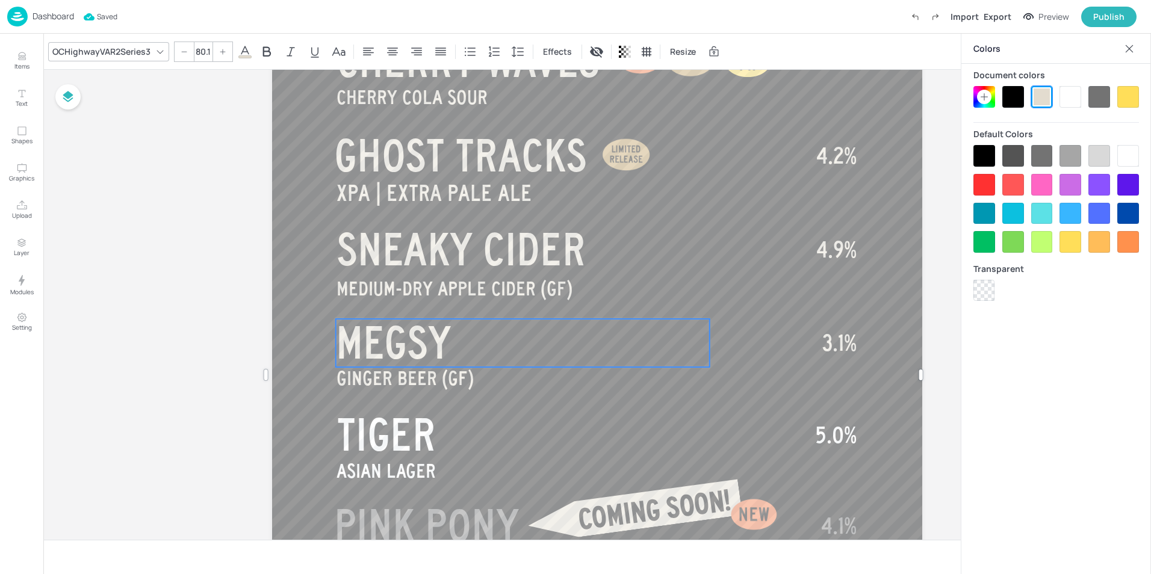
click at [488, 337] on p "MEGSY" at bounding box center [523, 343] width 374 height 48
click at [464, 425] on p "TIGER" at bounding box center [523, 435] width 373 height 48
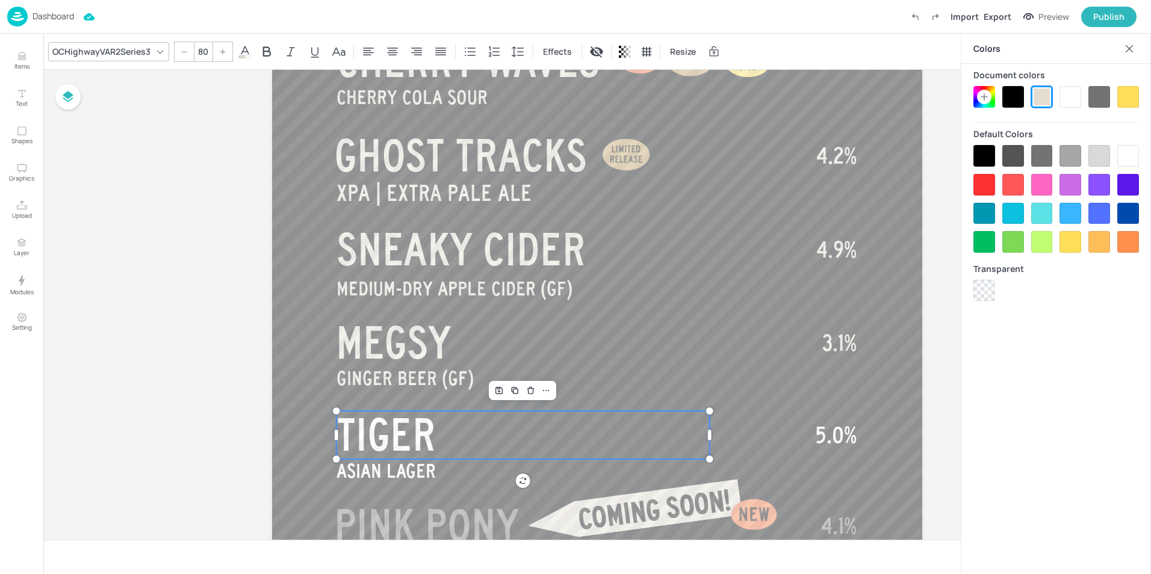
click at [464, 425] on p "TIGER" at bounding box center [523, 435] width 373 height 48
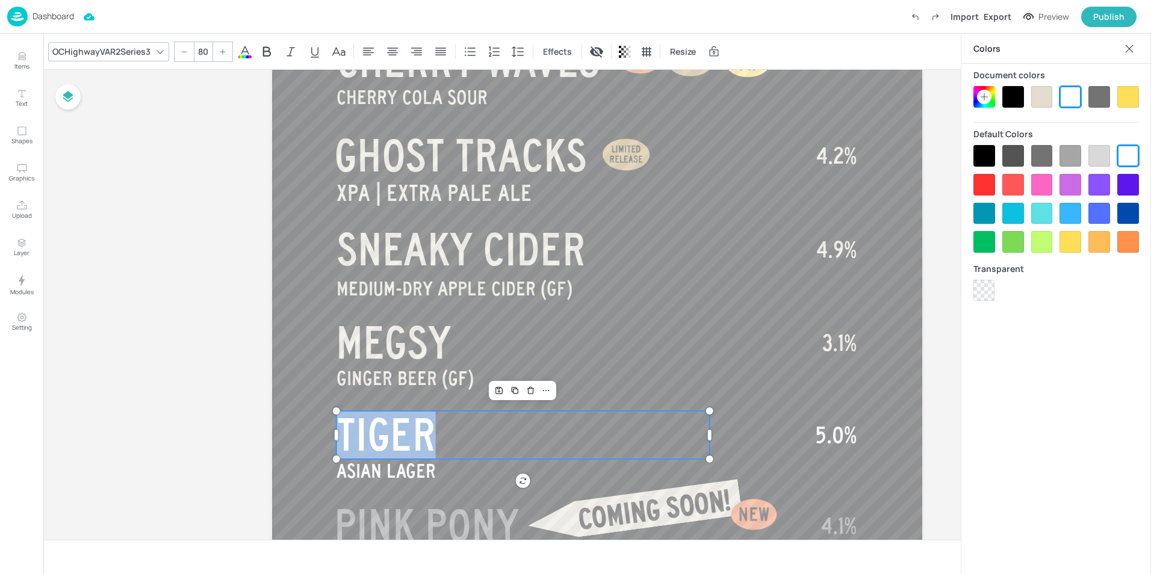
drag, startPoint x: 458, startPoint y: 426, endPoint x: 334, endPoint y: 427, distance: 124.6
click at [334, 427] on div "RUM BARREL AGED IMPERIAL [PERSON_NAME] PANTHER CREAM SIMCOE | SINGLE HOP PALE A…" at bounding box center [597, 173] width 650 height 1156
click at [1093, 158] on div at bounding box center [1100, 156] width 22 height 22
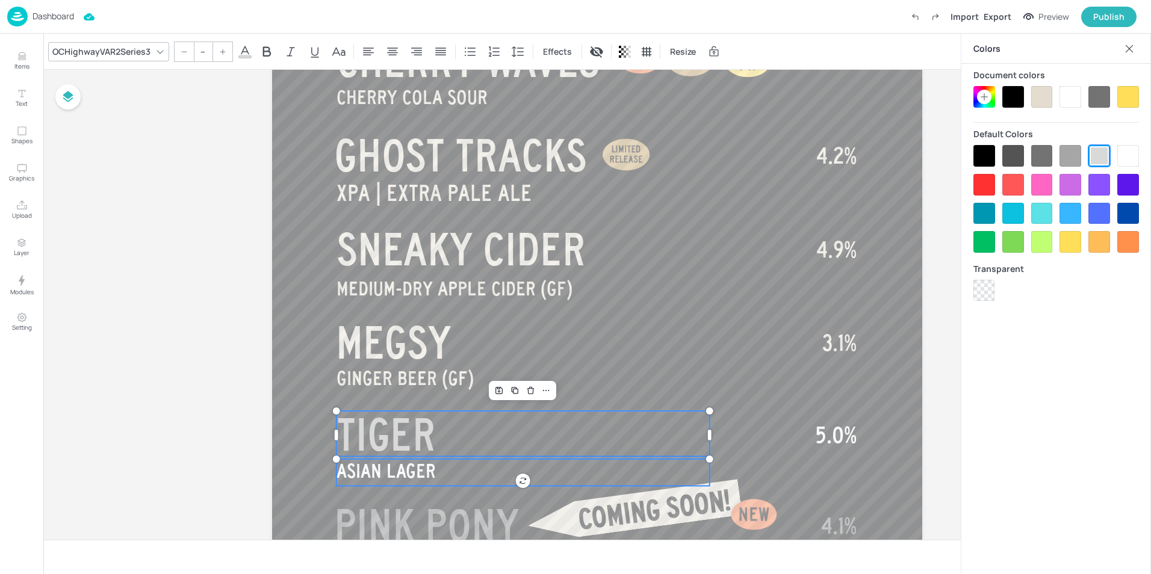
type input "35"
click at [452, 467] on p "ASIAN LAGER" at bounding box center [523, 471] width 373 height 30
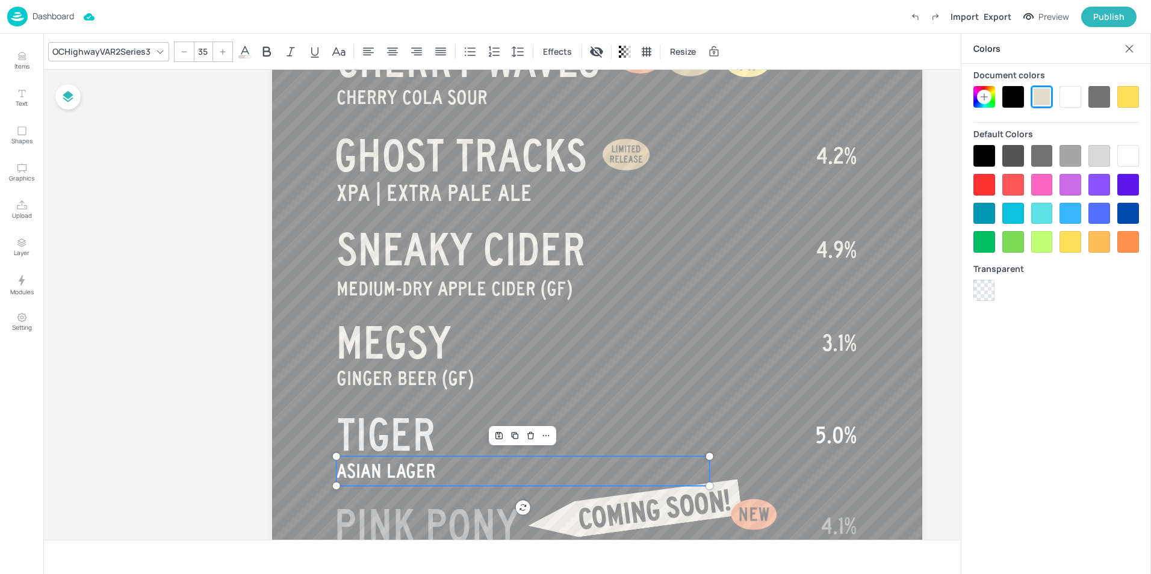
click at [452, 467] on p "ASIAN LAGER" at bounding box center [523, 471] width 373 height 30
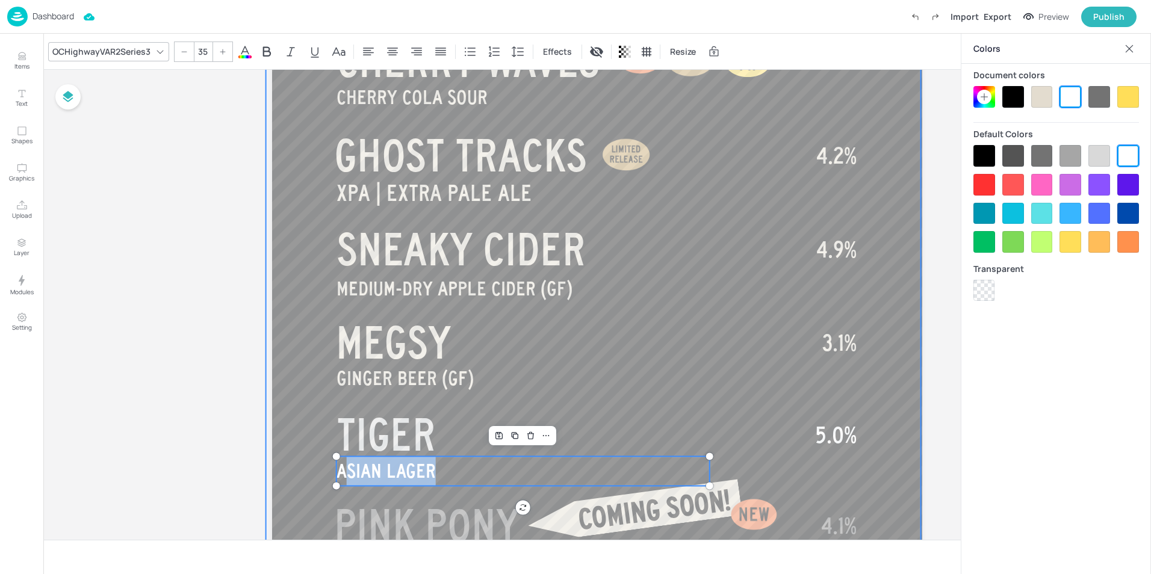
drag, startPoint x: 455, startPoint y: 470, endPoint x: 317, endPoint y: 464, distance: 138.0
click at [317, 464] on div "RUM BARREL AGED IMPERIAL [PERSON_NAME] PANTHER CREAM SIMCOE | SINGLE HOP PALE A…" at bounding box center [597, 173] width 650 height 1156
click at [451, 474] on p "ASIAN LAGER" at bounding box center [523, 471] width 373 height 30
drag, startPoint x: 451, startPoint y: 473, endPoint x: 357, endPoint y: 467, distance: 94.1
click at [357, 467] on p "ASIAN LAGER" at bounding box center [523, 471] width 373 height 30
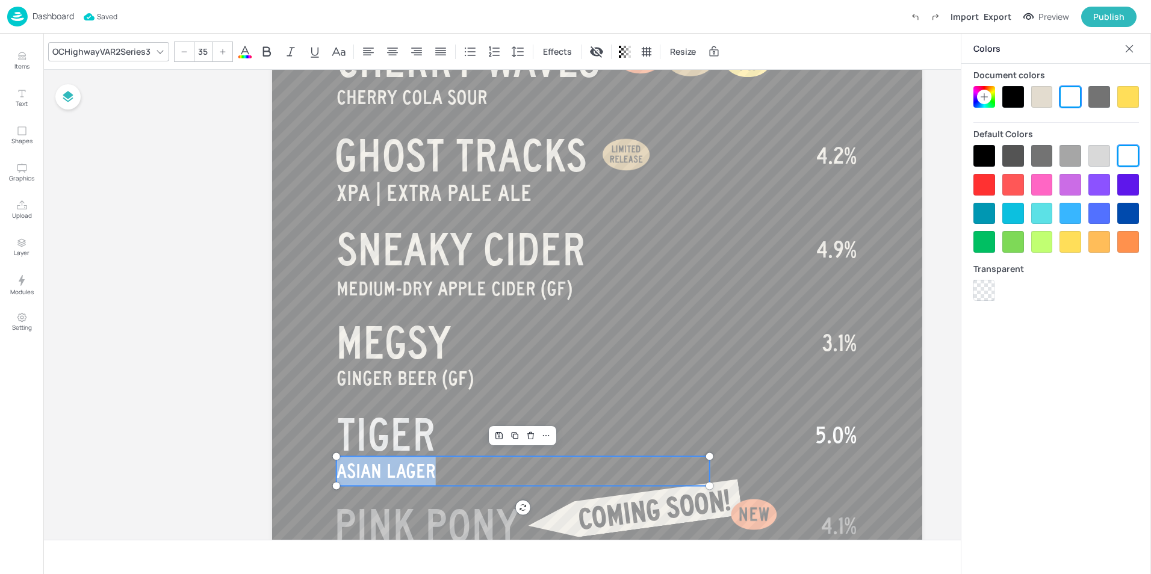
click at [1098, 157] on div at bounding box center [1100, 156] width 22 height 22
click at [1033, 379] on div "Colors Document colors Default Colors Transparent" at bounding box center [1056, 304] width 190 height 541
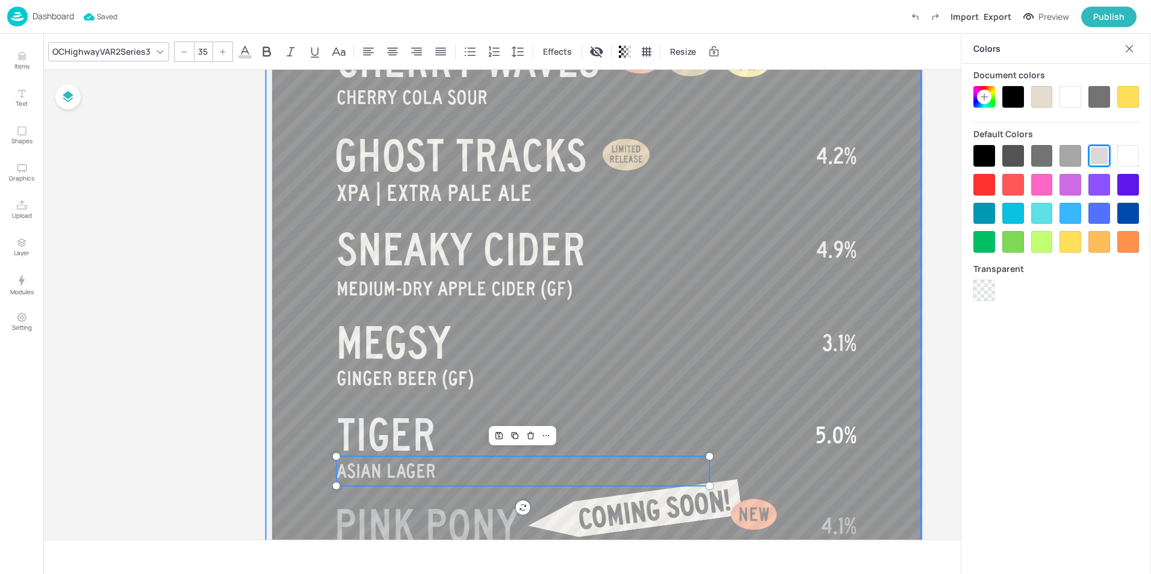
click at [879, 403] on div at bounding box center [593, 375] width 655 height 1257
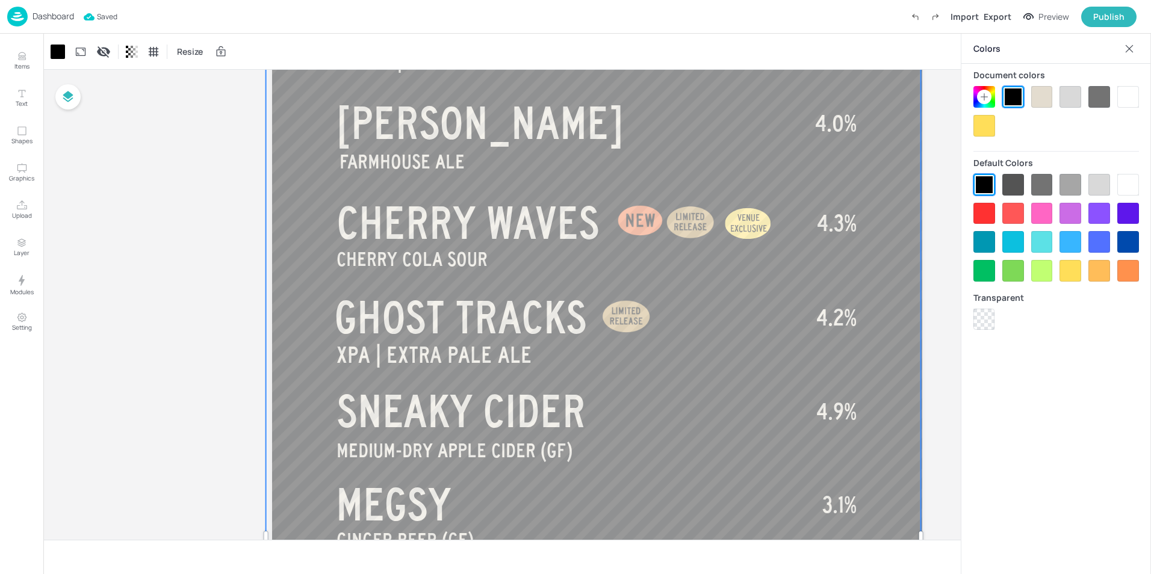
scroll to position [482, 0]
